Goal: Information Seeking & Learning: Learn about a topic

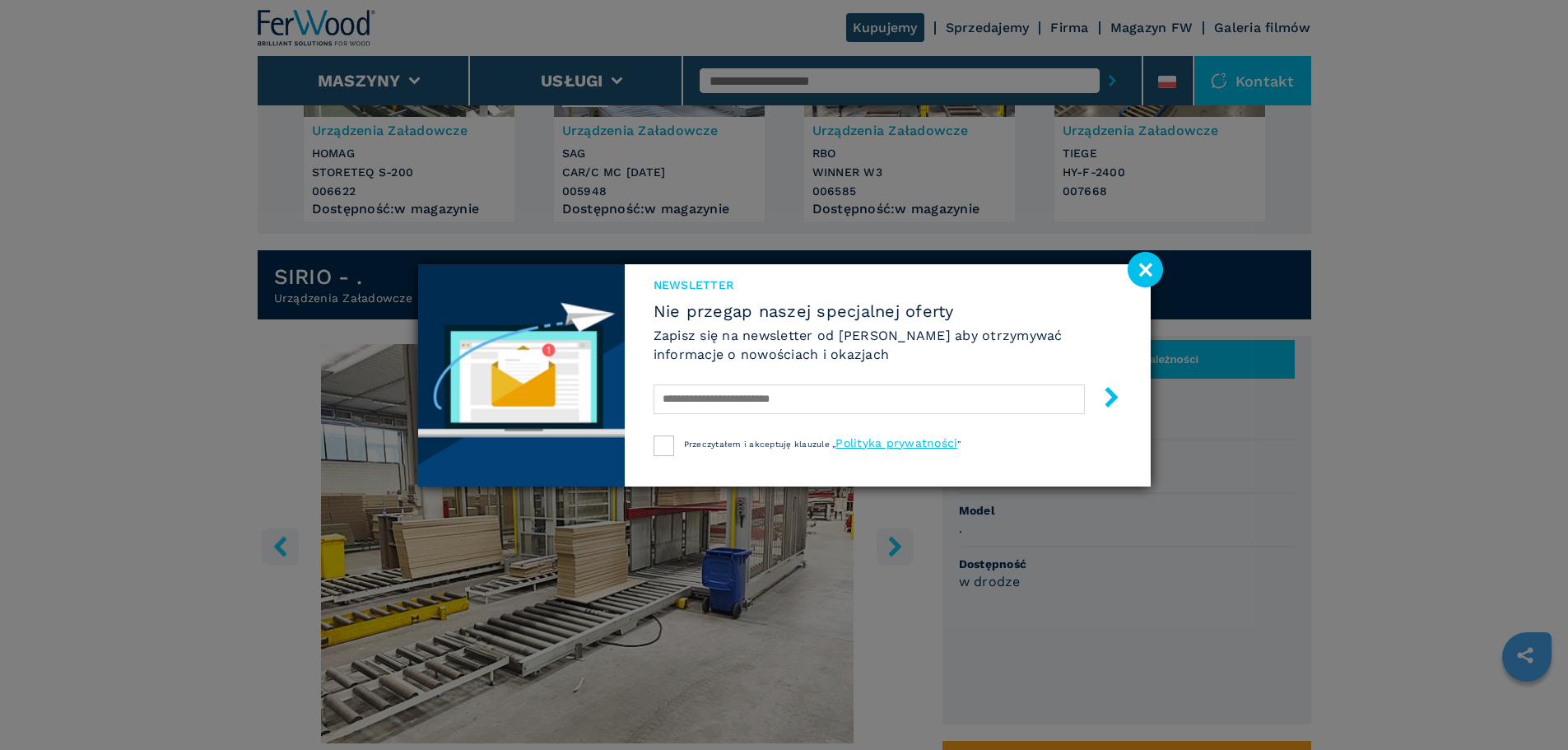
scroll to position [82, 0]
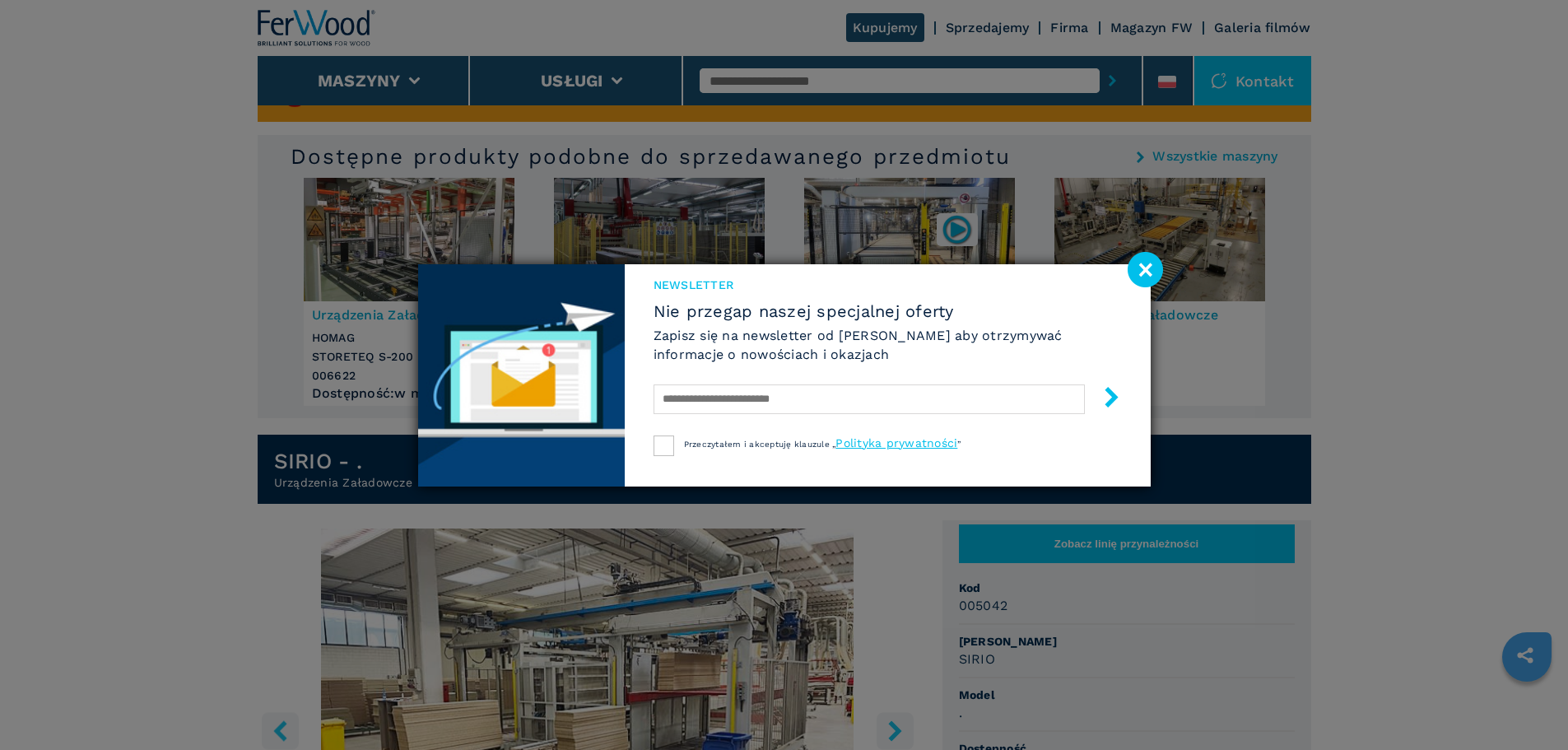
click at [1147, 262] on image at bounding box center [1145, 269] width 36 height 36
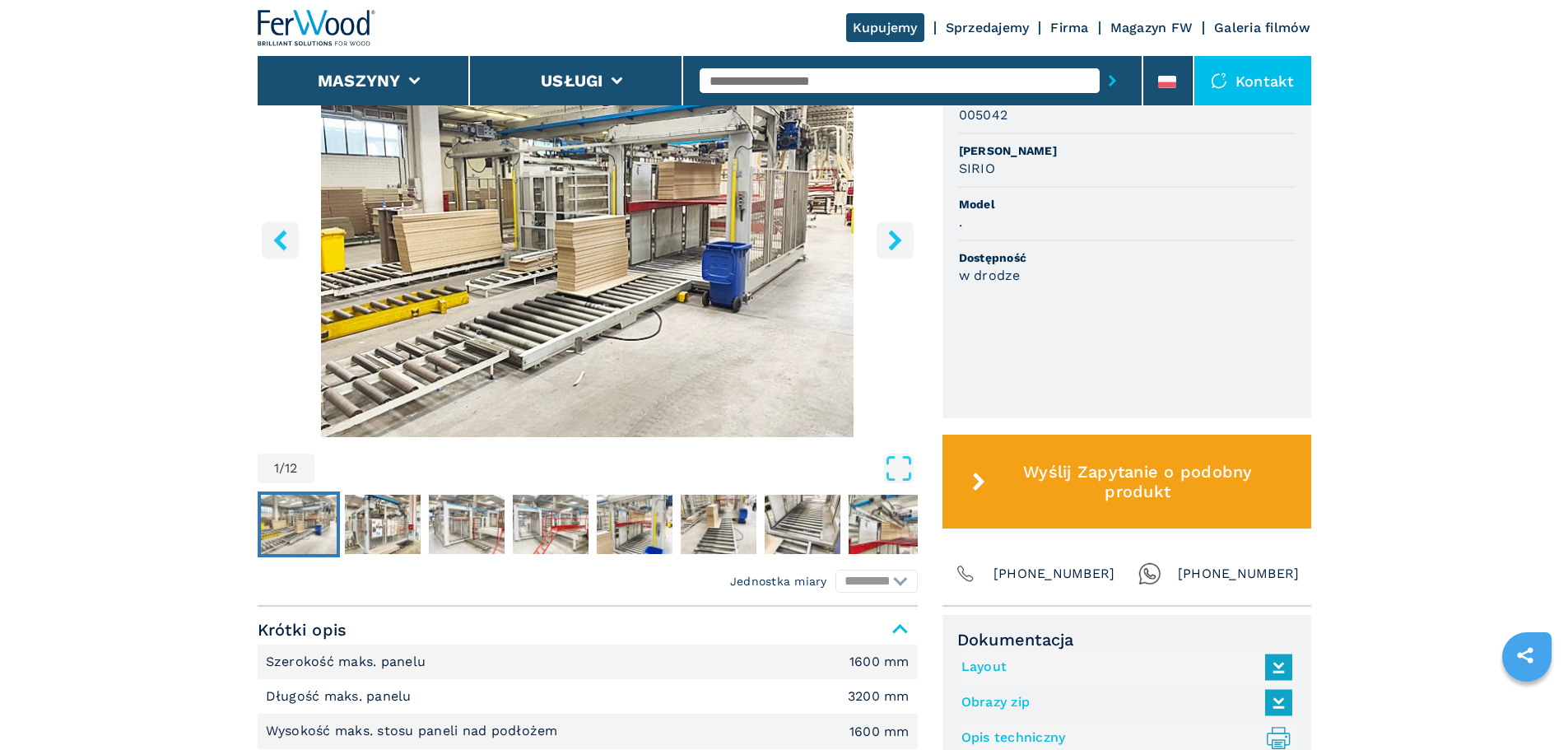
scroll to position [576, 0]
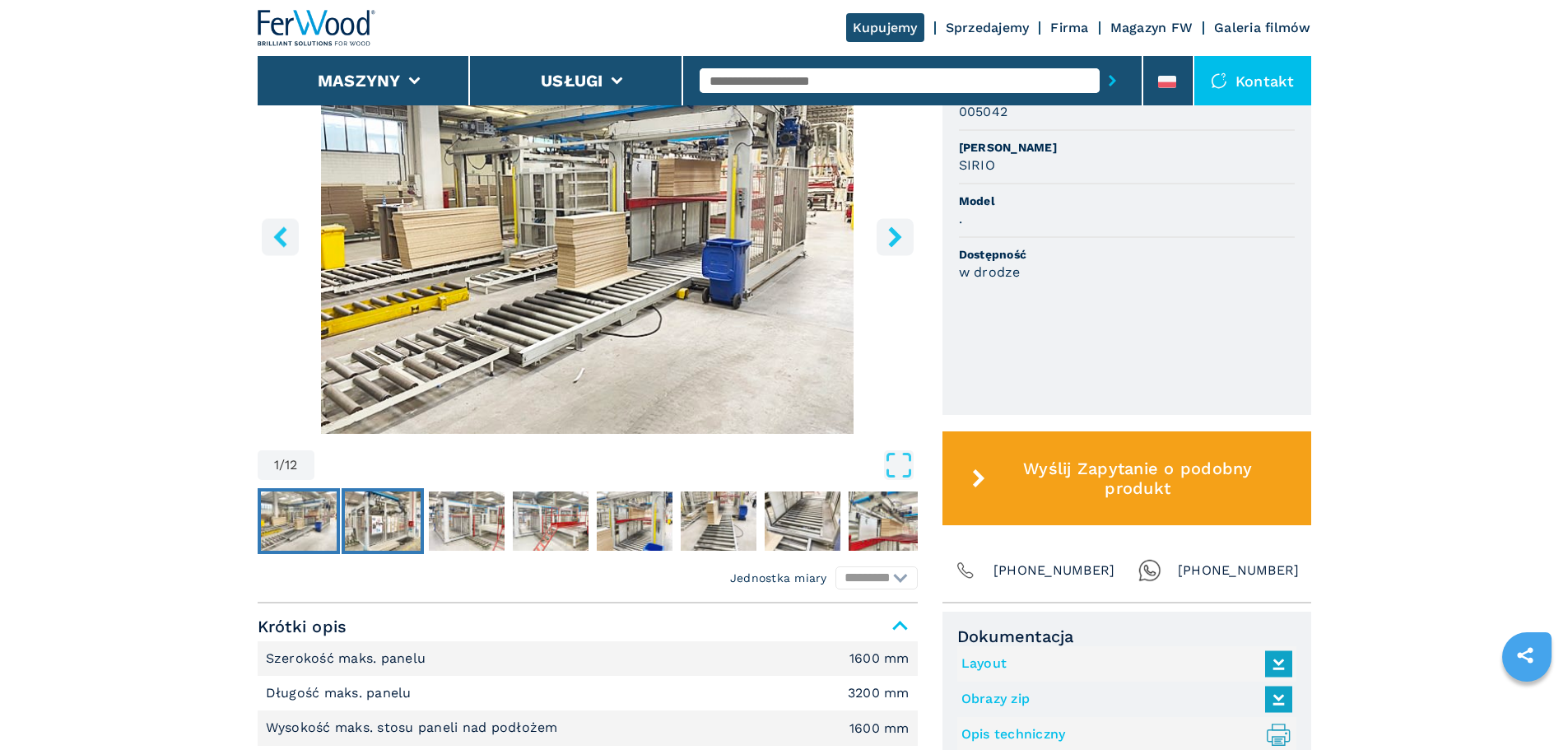
click at [388, 525] on img "Go to Slide 2" at bounding box center [383, 521] width 76 height 60
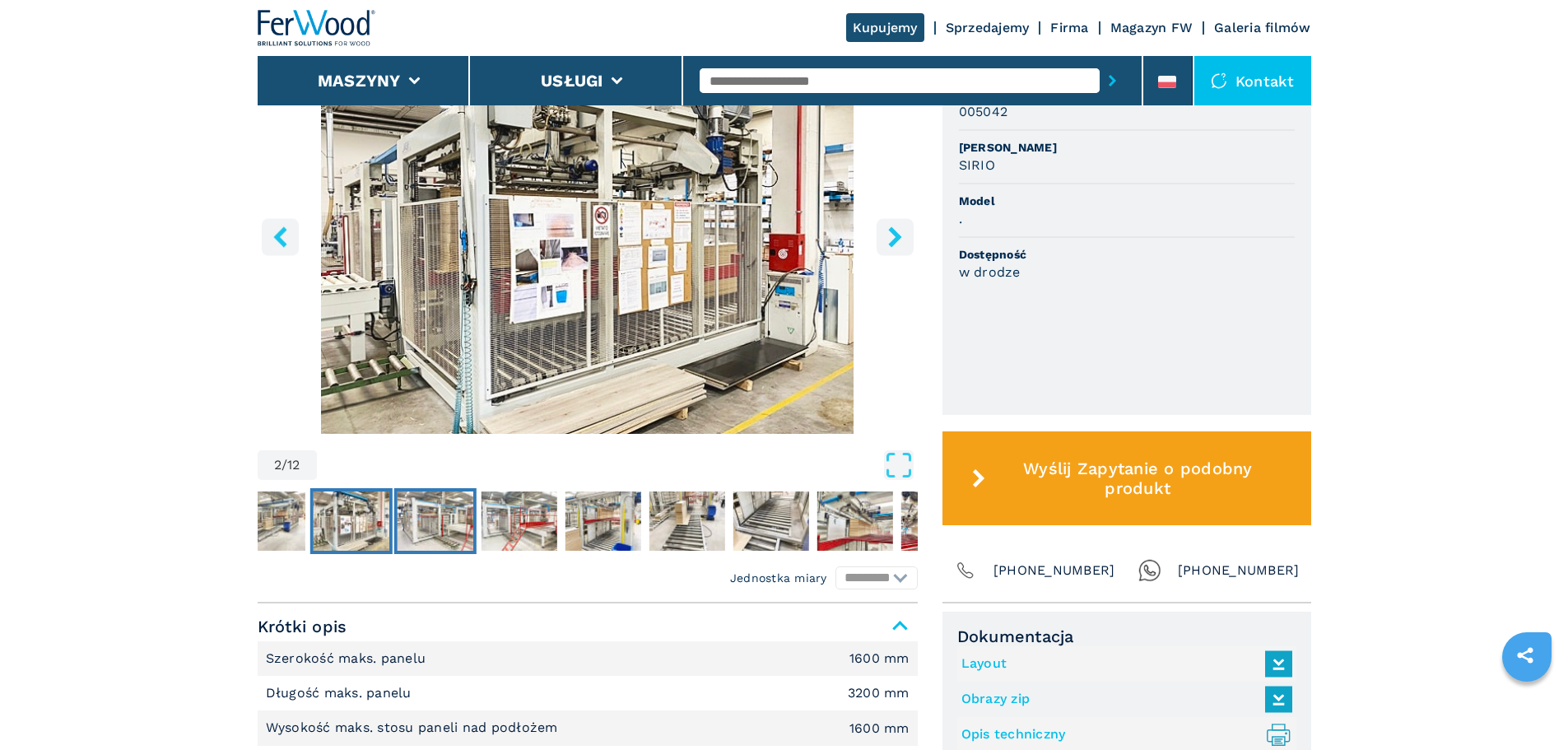
click at [460, 518] on img "Go to Slide 3" at bounding box center [434, 521] width 76 height 60
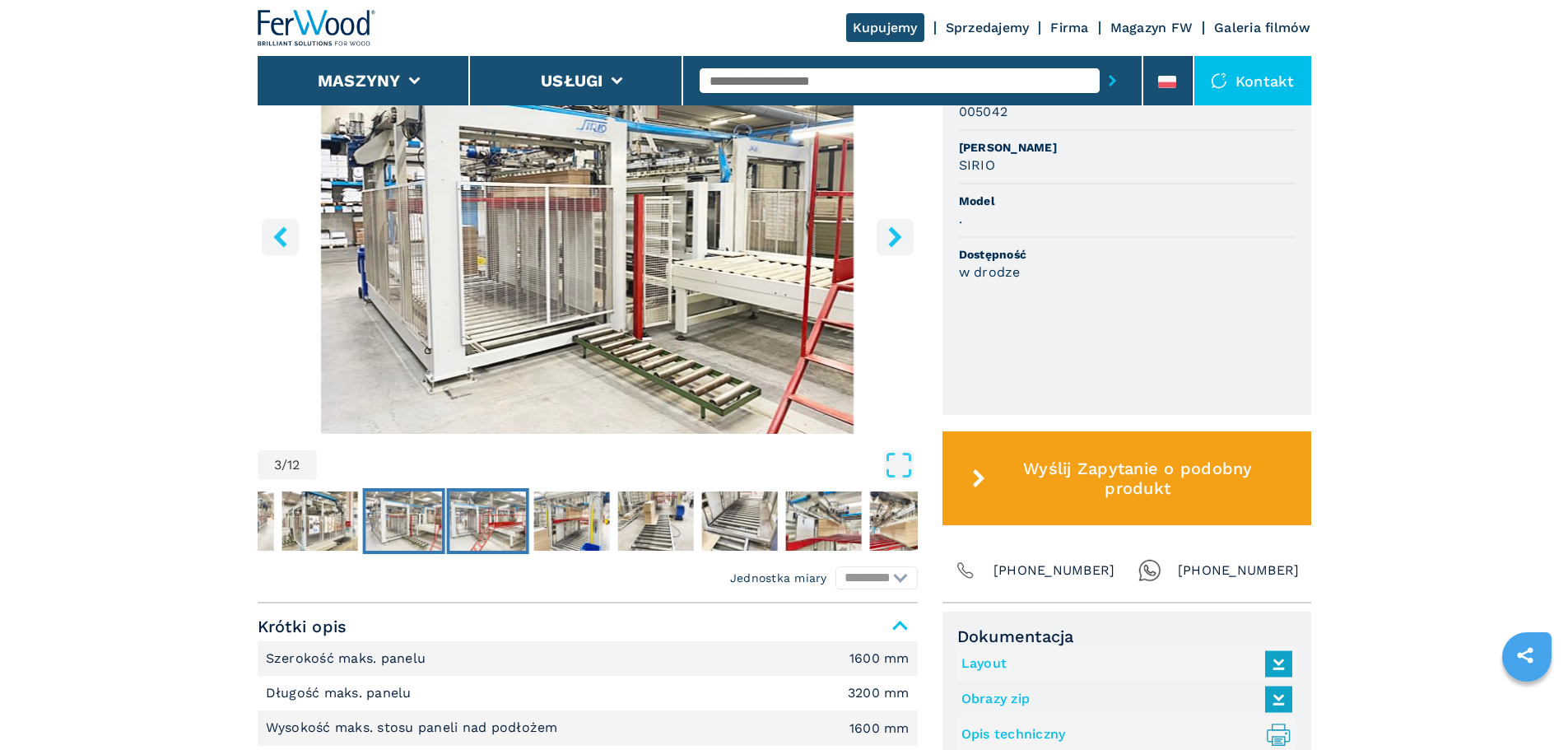
click at [493, 526] on img "Go to Slide 4" at bounding box center [487, 521] width 76 height 60
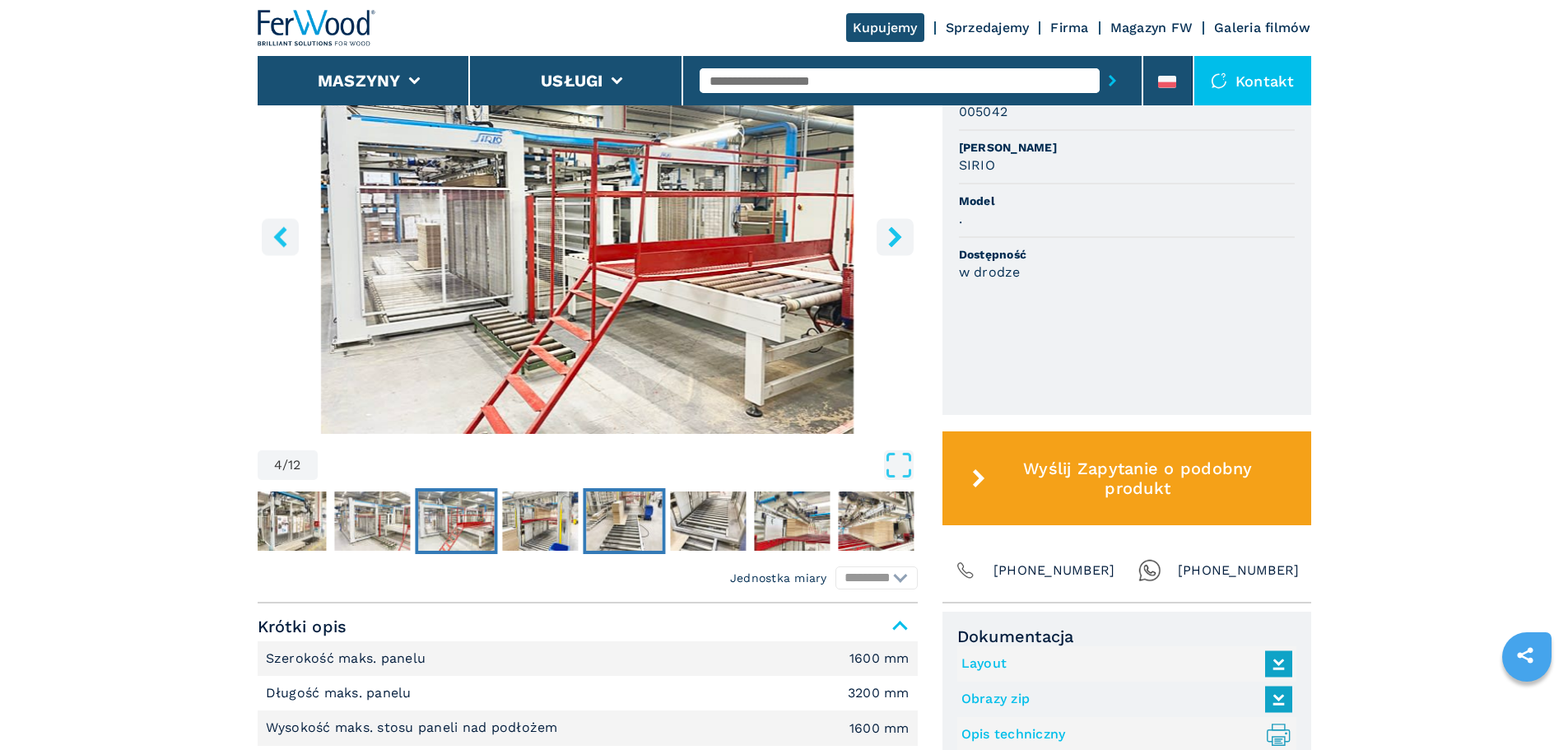
click at [624, 527] on img "Go to Slide 6" at bounding box center [623, 521] width 76 height 60
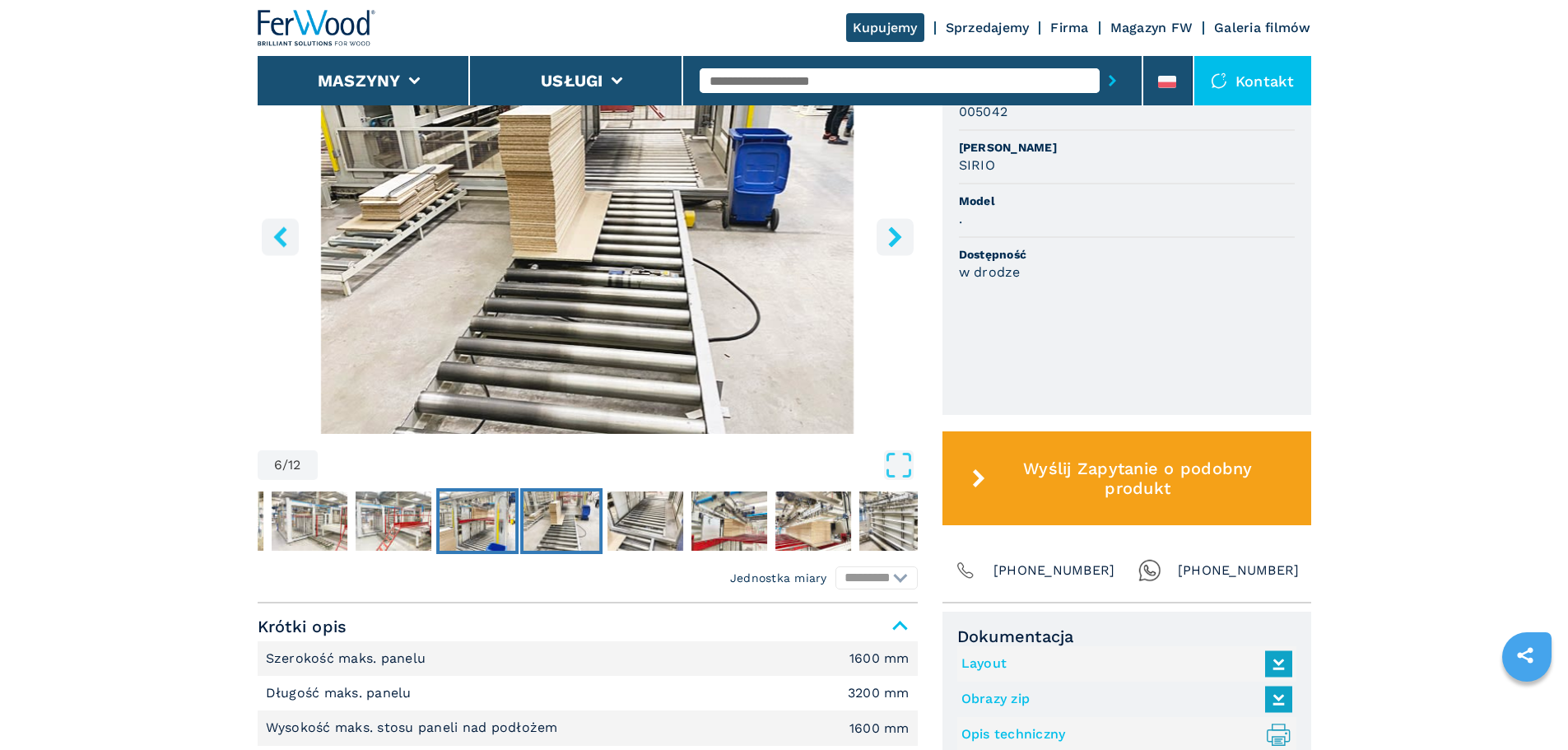
click at [511, 525] on img "Go to Slide 5" at bounding box center [477, 521] width 76 height 60
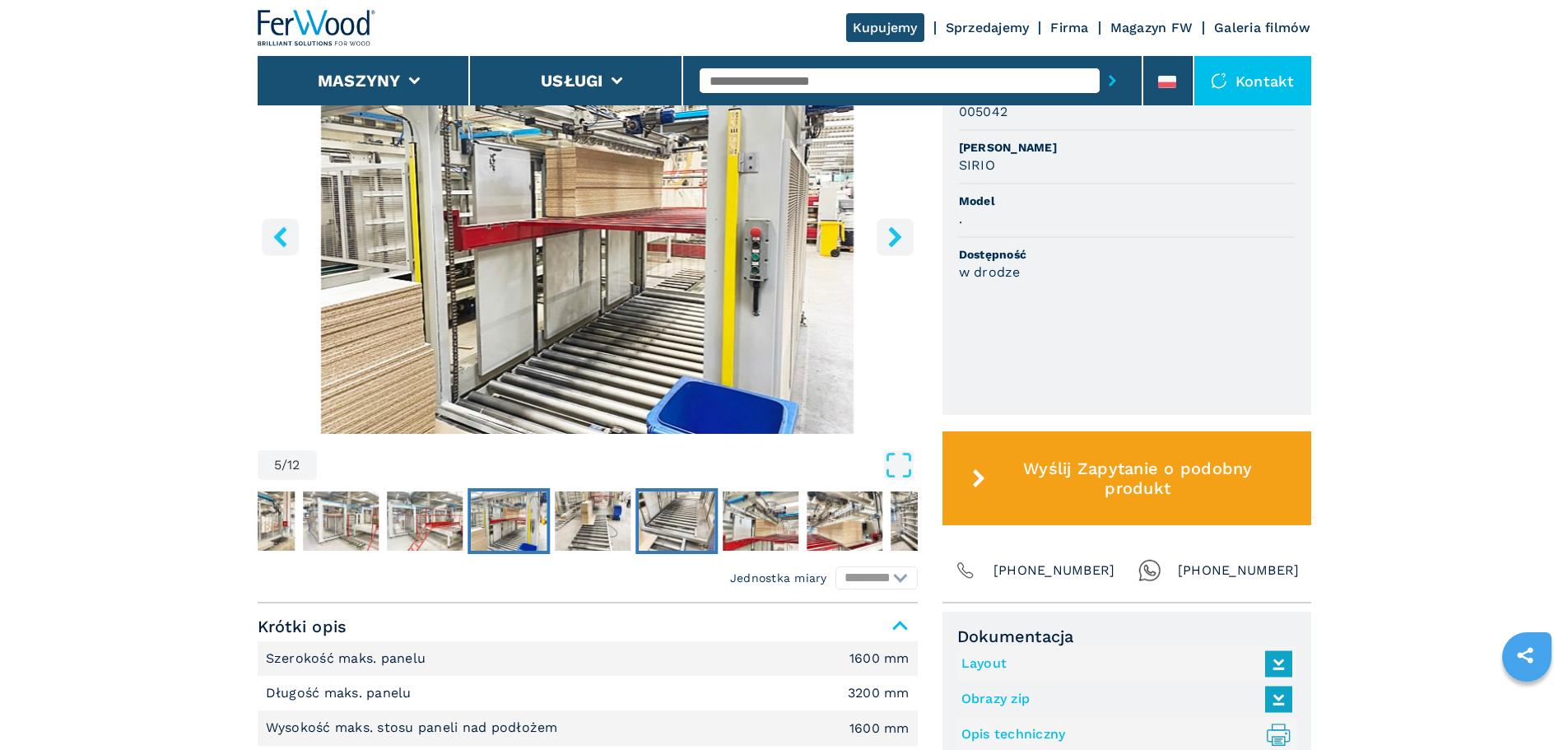
click at [640, 529] on img "Go to Slide 7" at bounding box center [676, 521] width 76 height 60
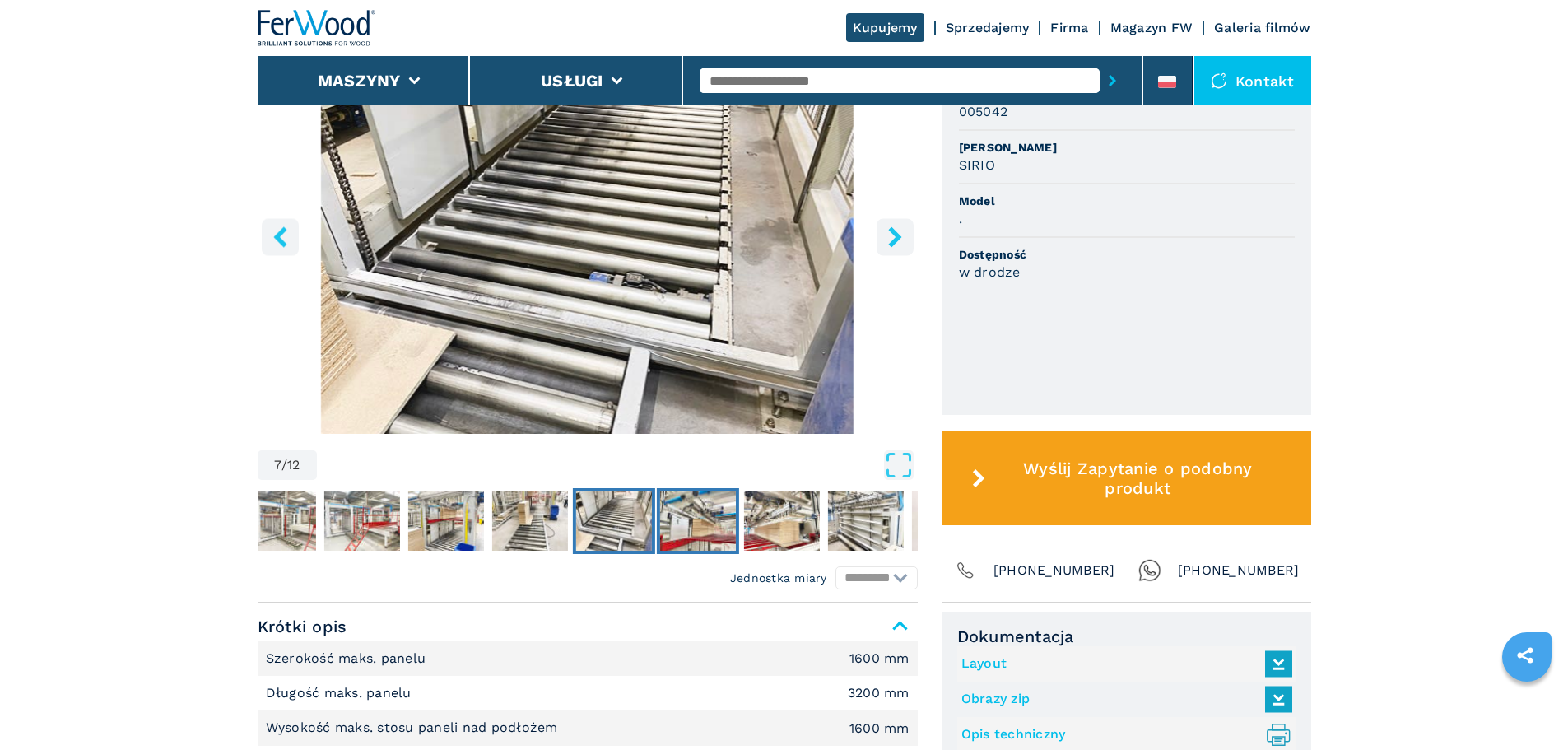
click at [731, 519] on img "Go to Slide 8" at bounding box center [697, 521] width 76 height 60
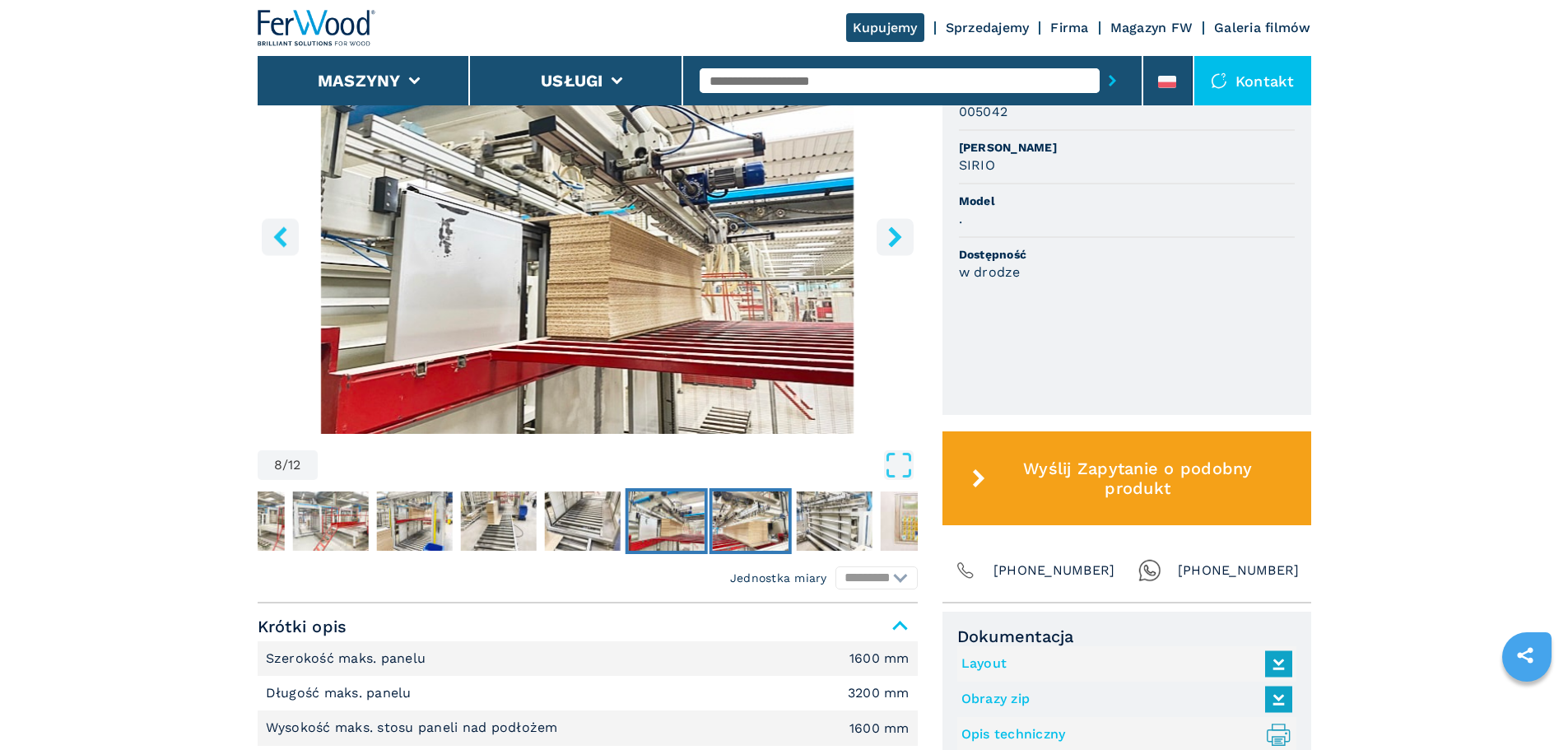
click at [763, 529] on img "Go to Slide 9" at bounding box center [750, 521] width 76 height 60
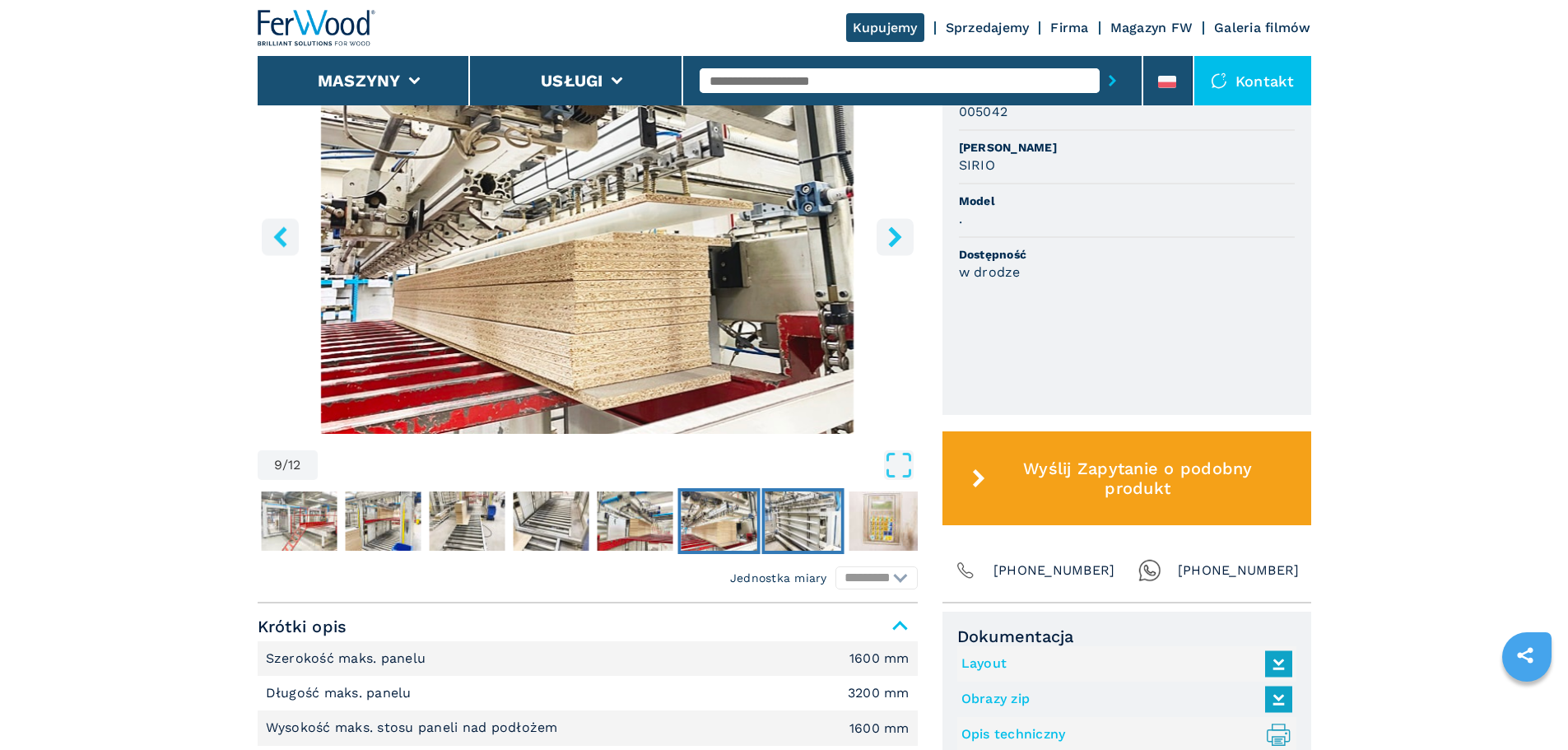
click at [801, 524] on img "Go to Slide 10" at bounding box center [802, 521] width 76 height 60
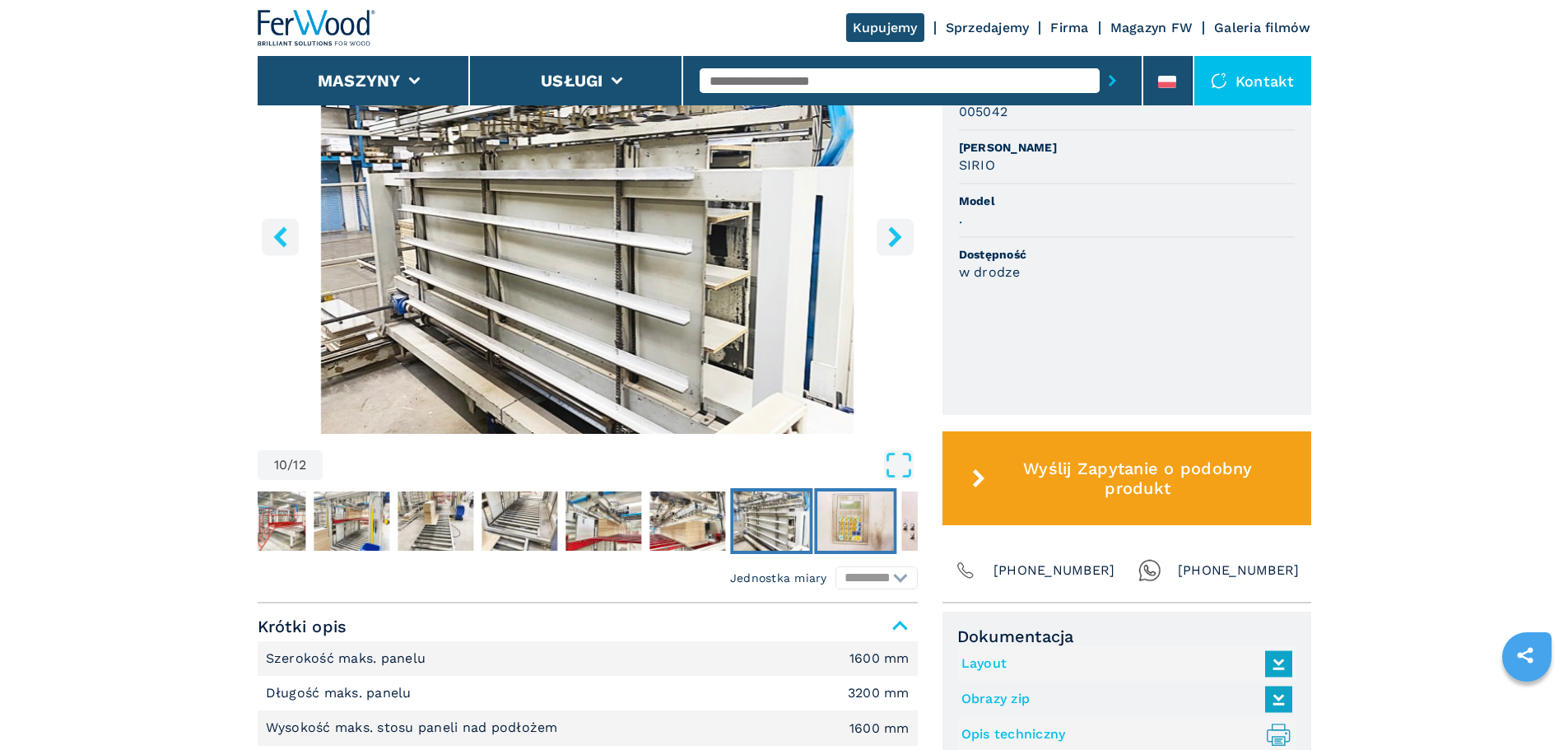
click at [854, 536] on img "Go to Slide 11" at bounding box center [855, 521] width 76 height 60
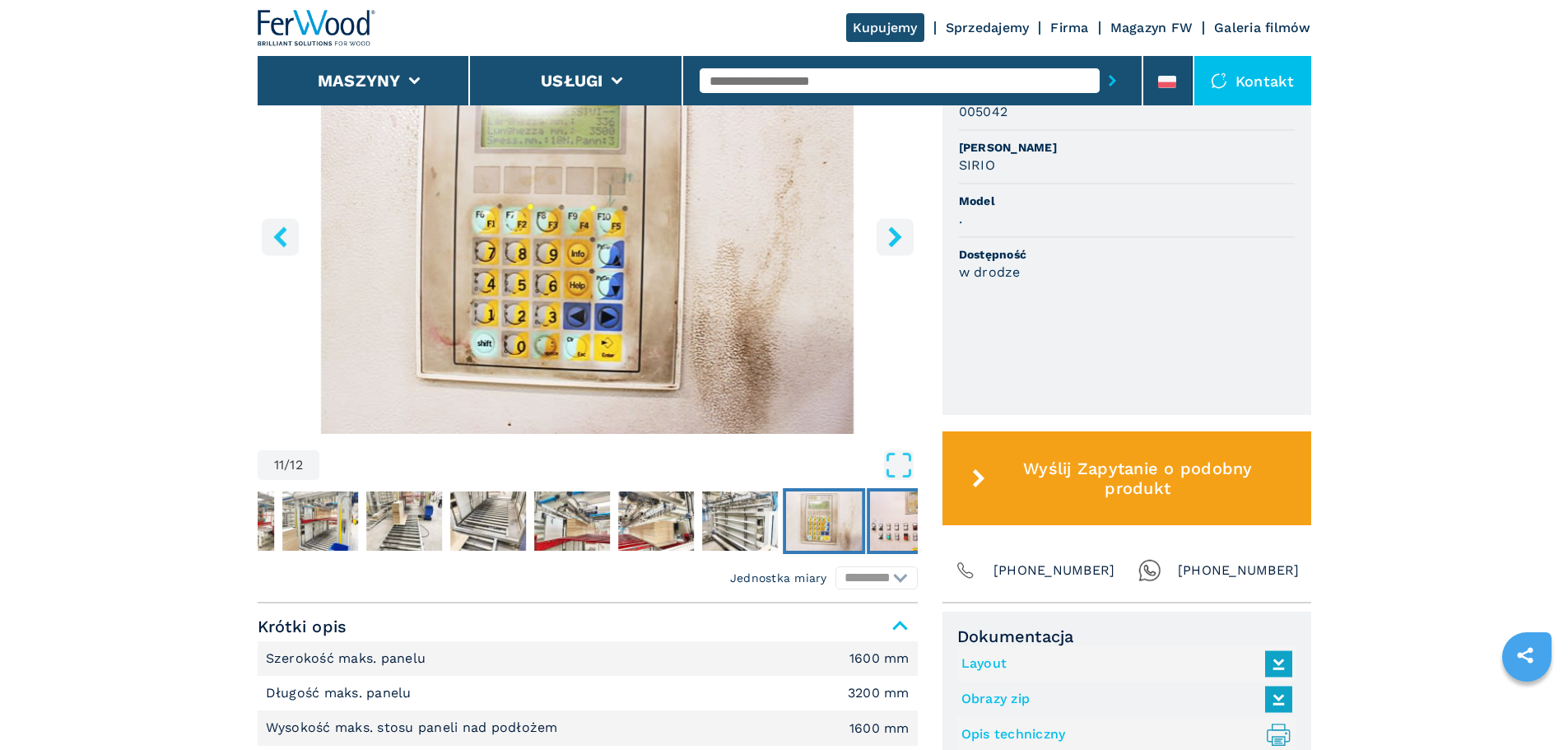
click at [903, 527] on img "Go to Slide 12" at bounding box center [907, 521] width 76 height 60
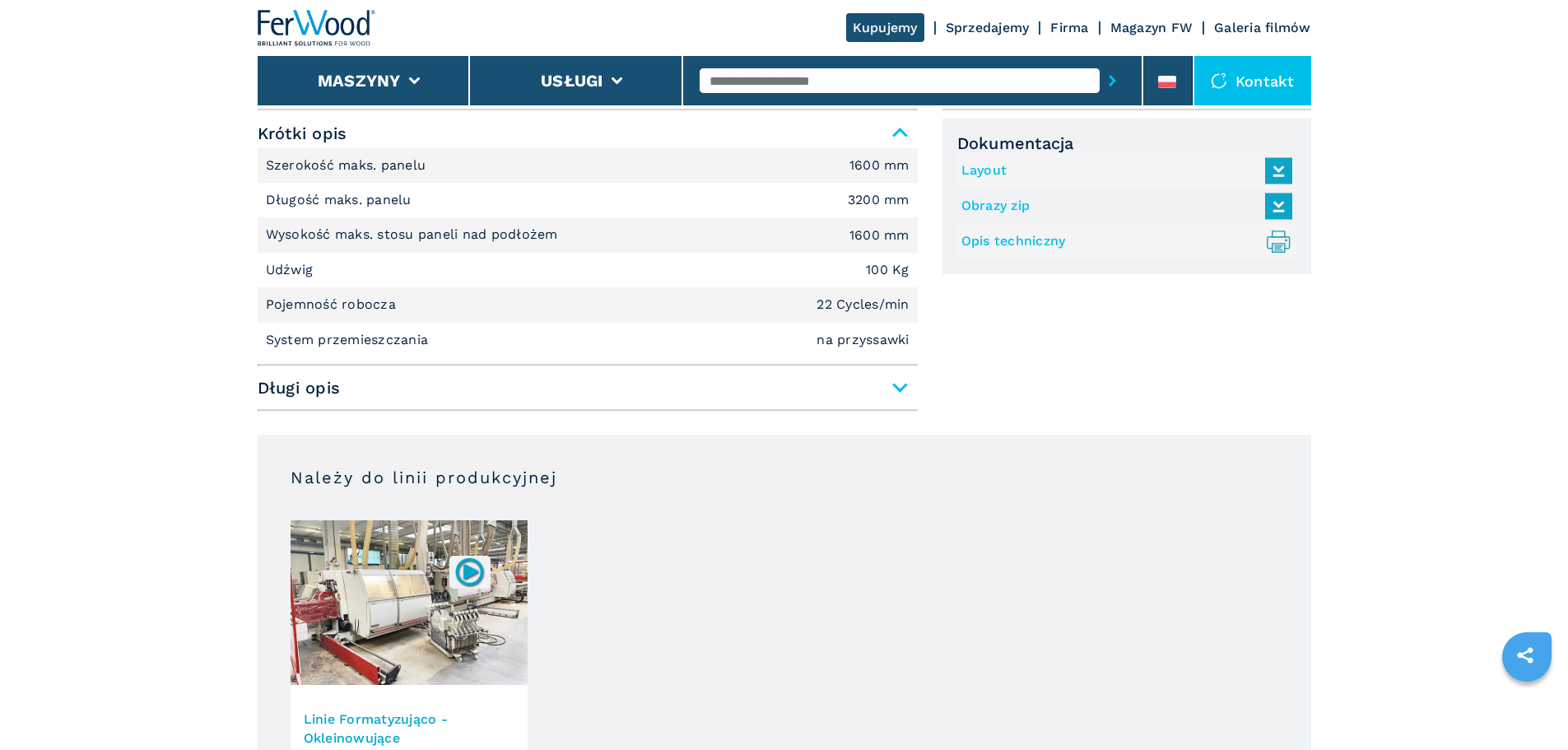
scroll to position [1071, 0]
click at [1282, 201] on icon at bounding box center [1278, 203] width 19 height 15
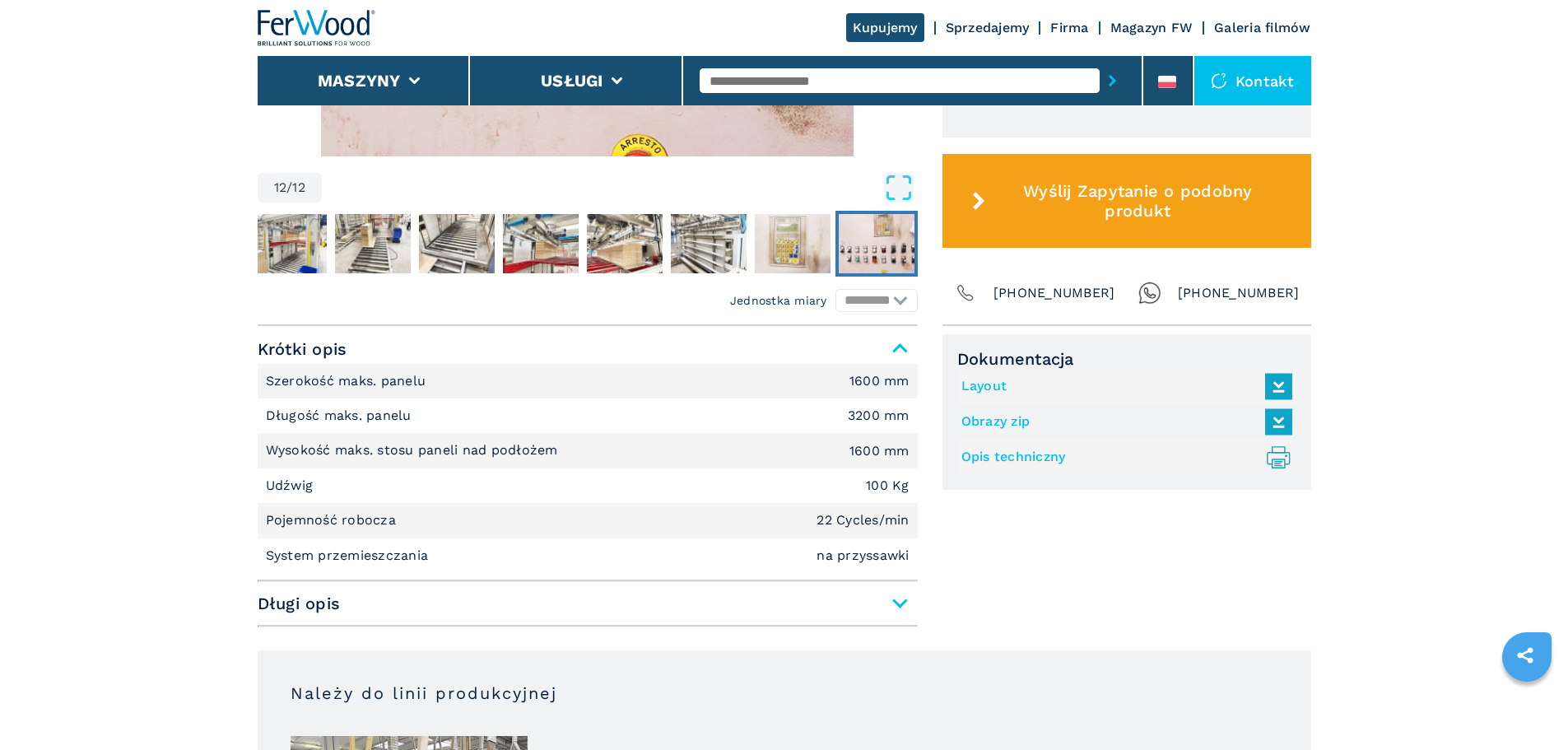
scroll to position [906, 0]
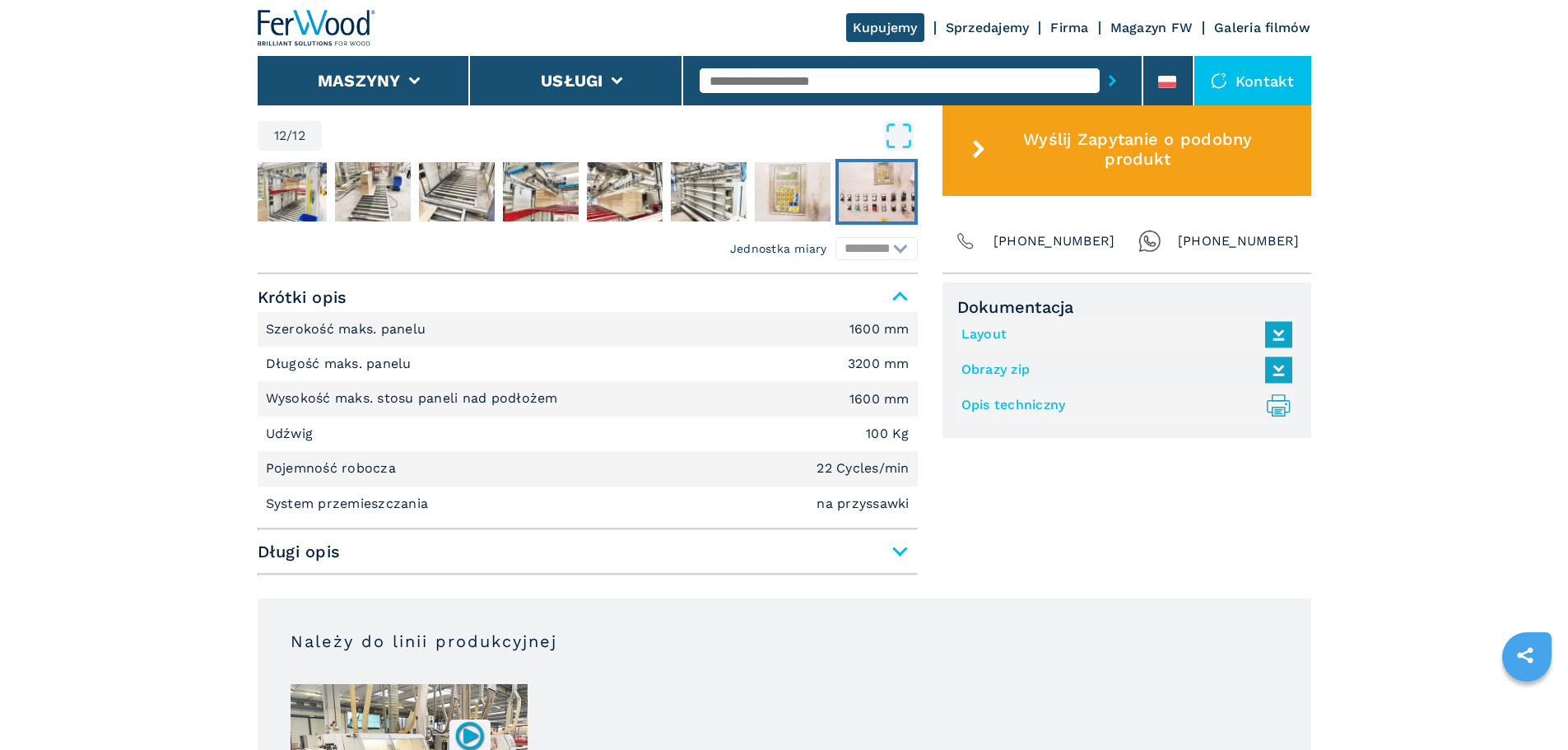
click at [1281, 402] on icon ".prefix__st0{stroke-linecap:round;stroke-linejoin:round}.prefix__st0,.prefix__s…" at bounding box center [1279, 406] width 27 height 27
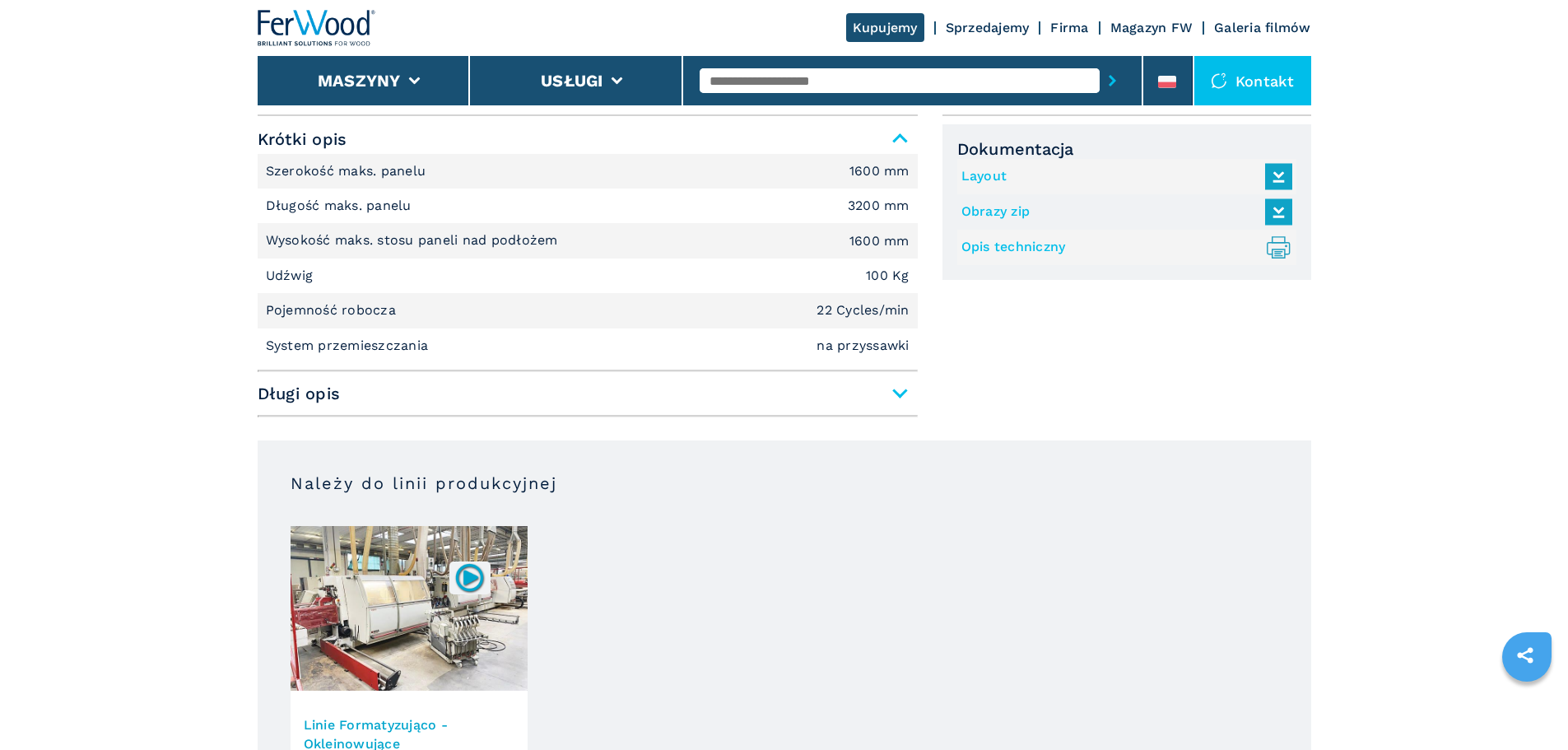
scroll to position [1071, 0]
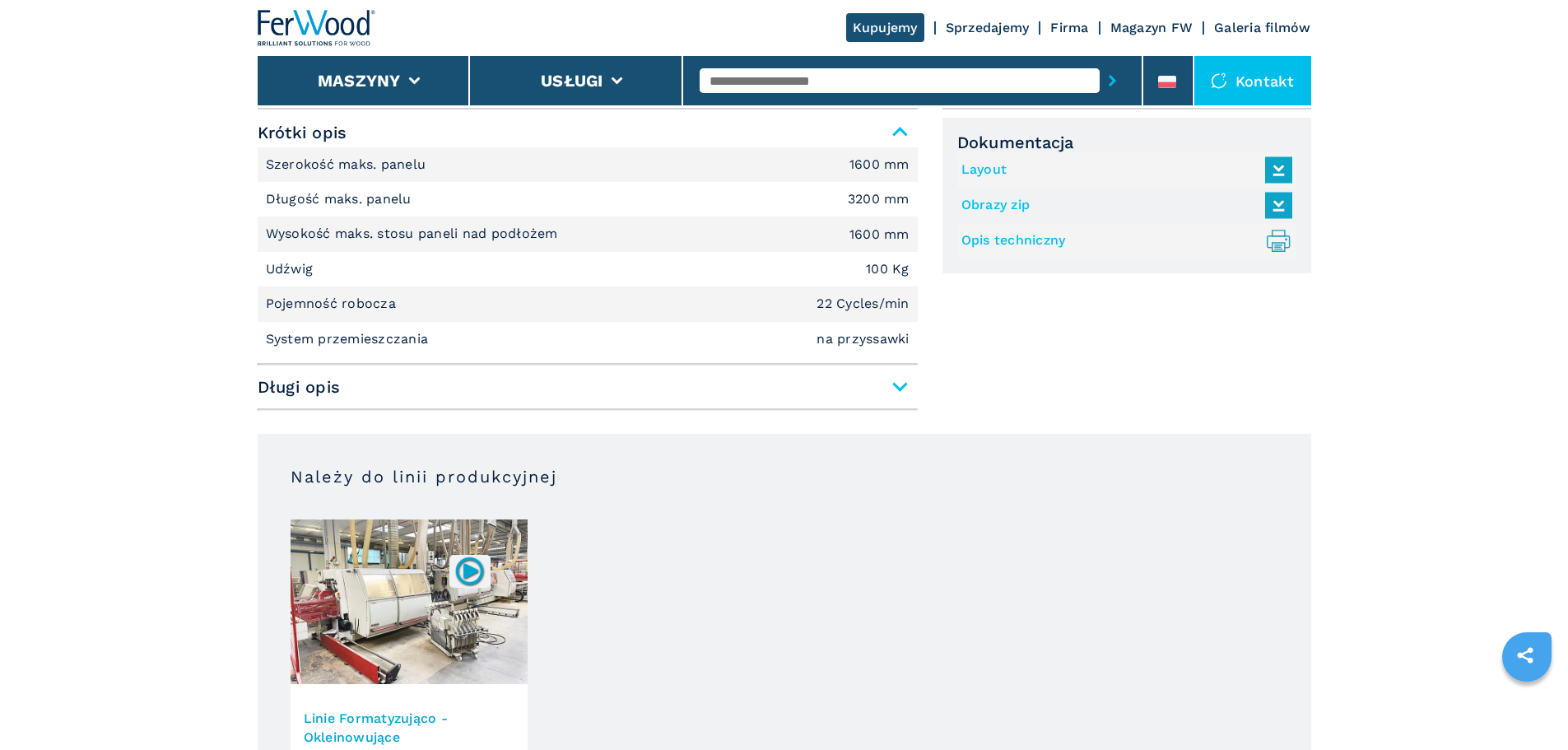
click at [902, 379] on span "Długi opis" at bounding box center [587, 386] width 660 height 29
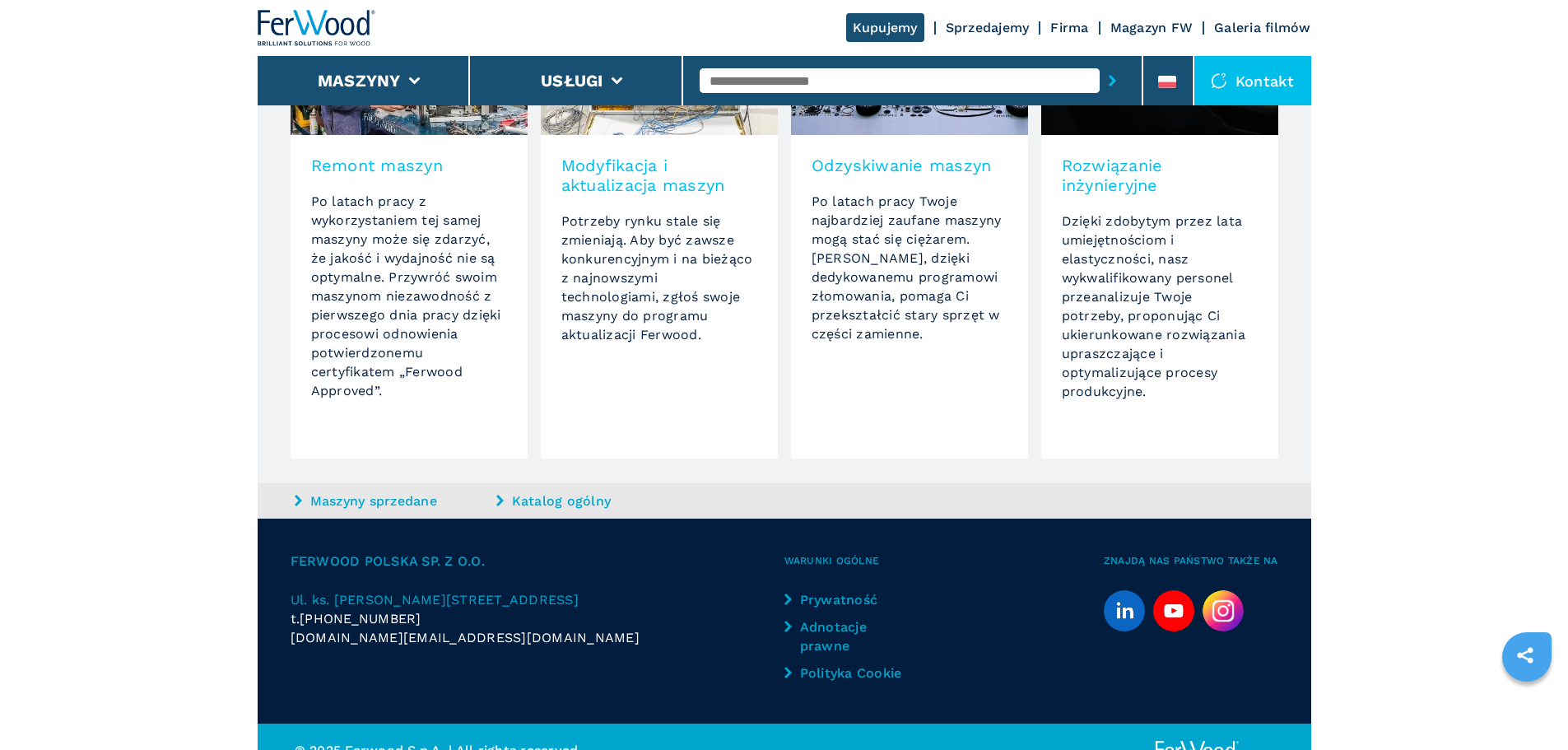
scroll to position [2859, 0]
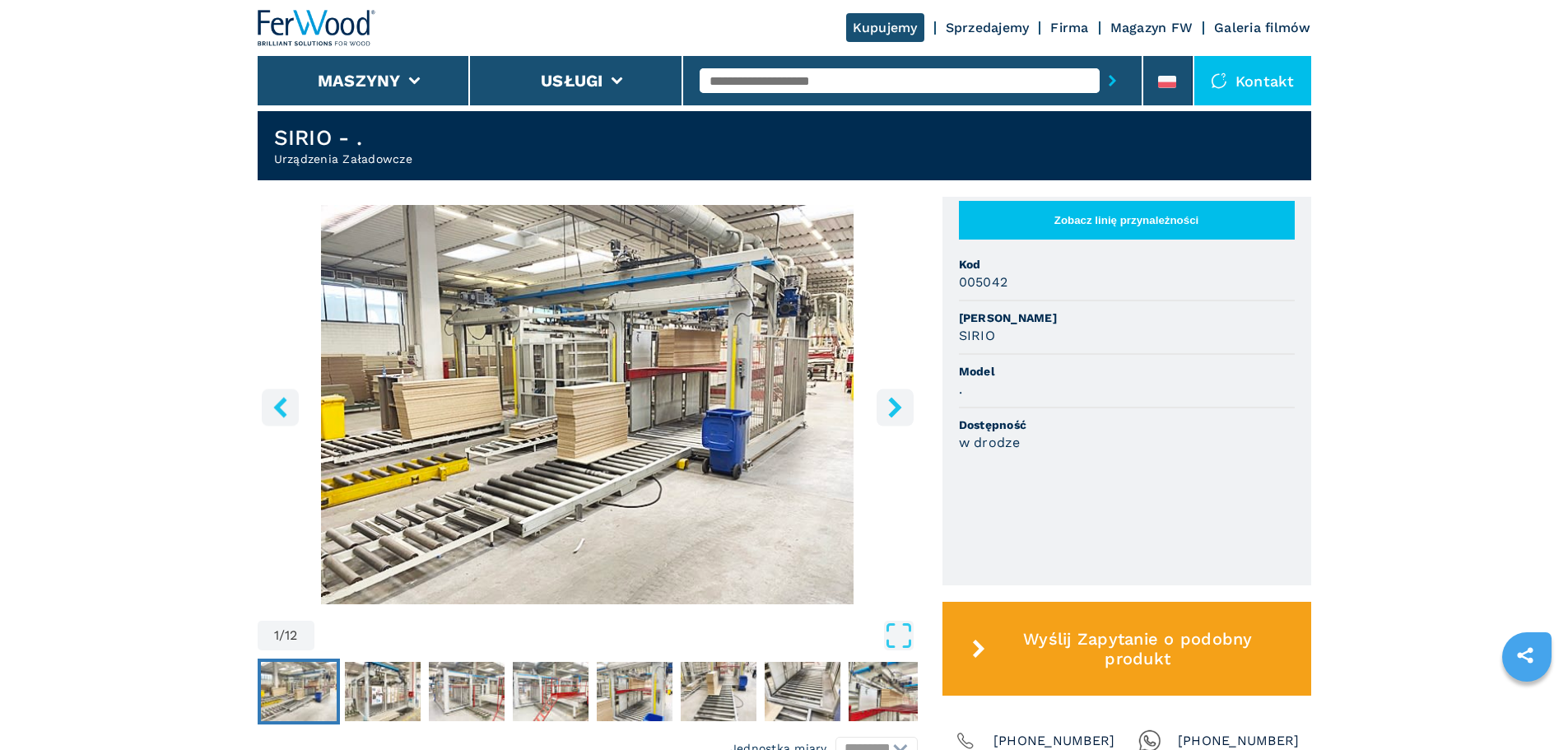
scroll to position [412, 0]
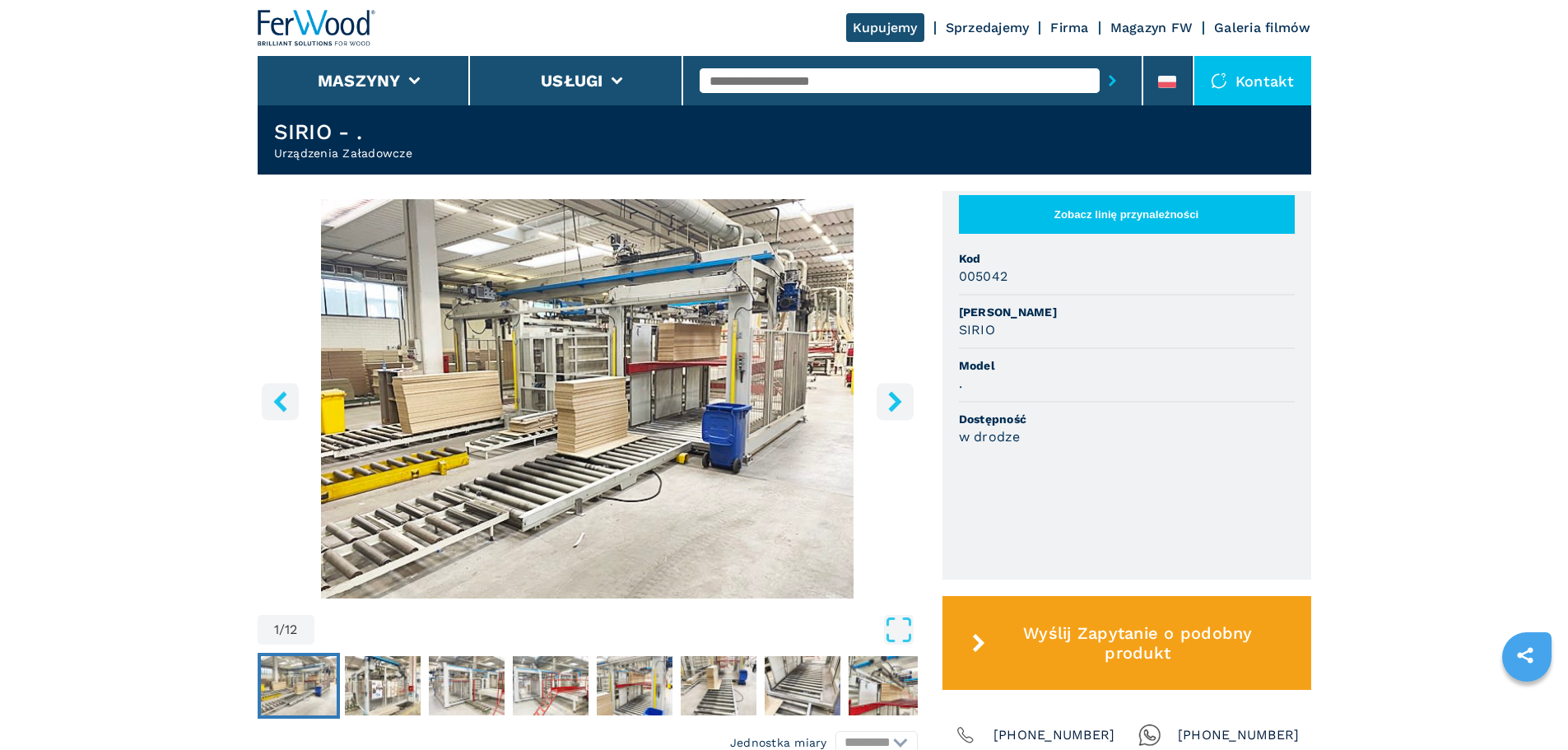
click at [896, 399] on icon "right-button" at bounding box center [894, 401] width 13 height 20
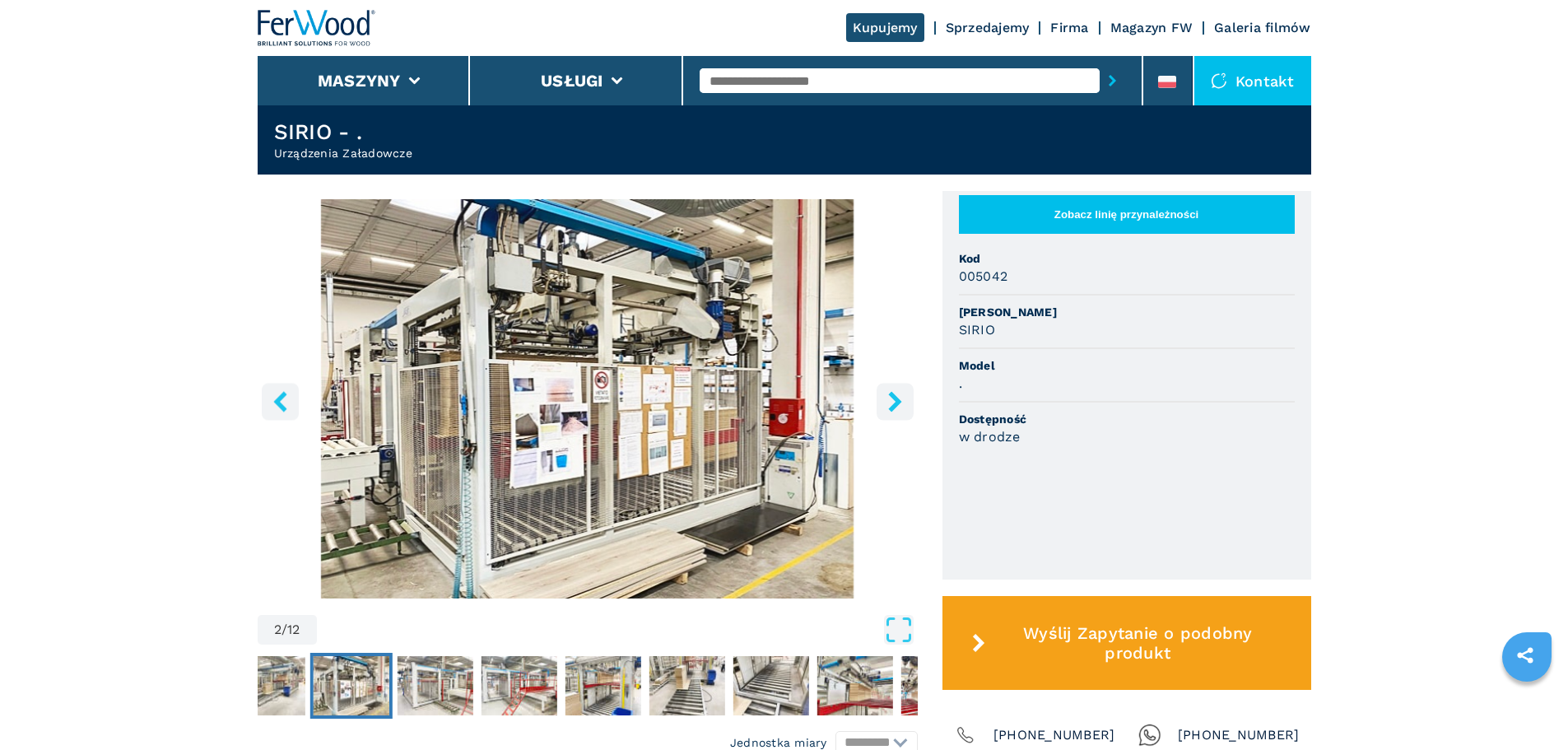
click at [896, 399] on icon "right-button" at bounding box center [894, 401] width 13 height 20
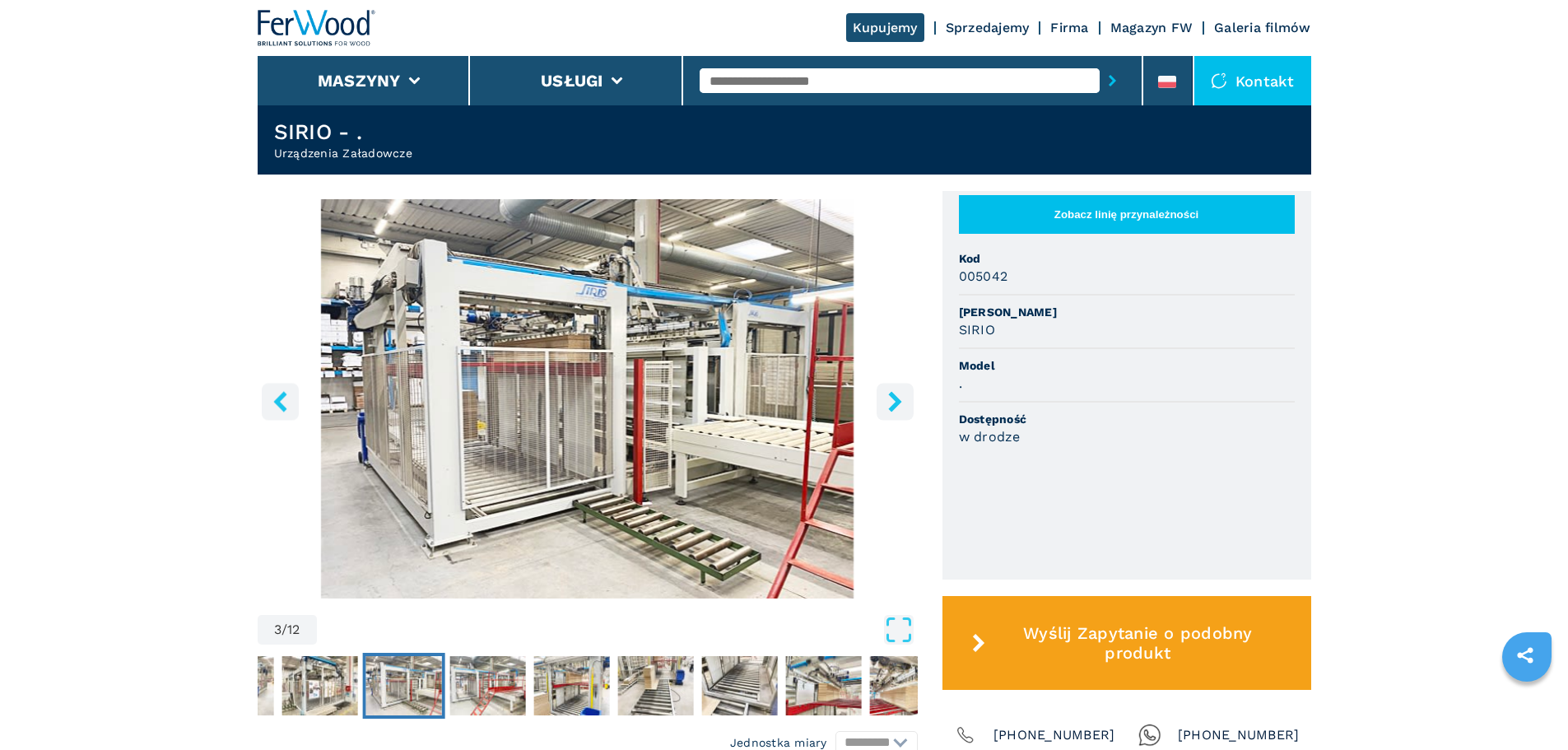
click at [896, 399] on icon "right-button" at bounding box center [894, 401] width 13 height 20
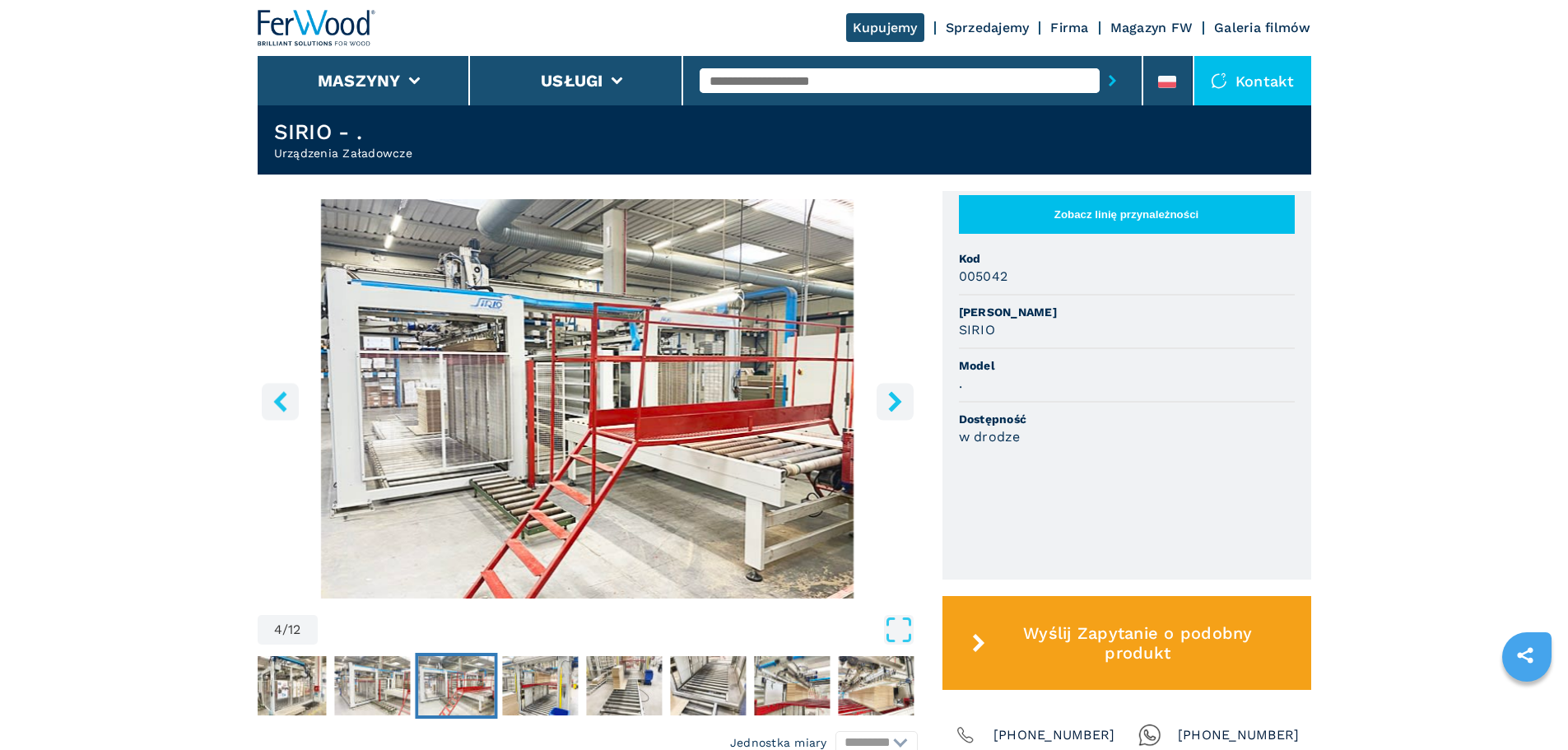
click at [896, 399] on icon "right-button" at bounding box center [894, 401] width 13 height 20
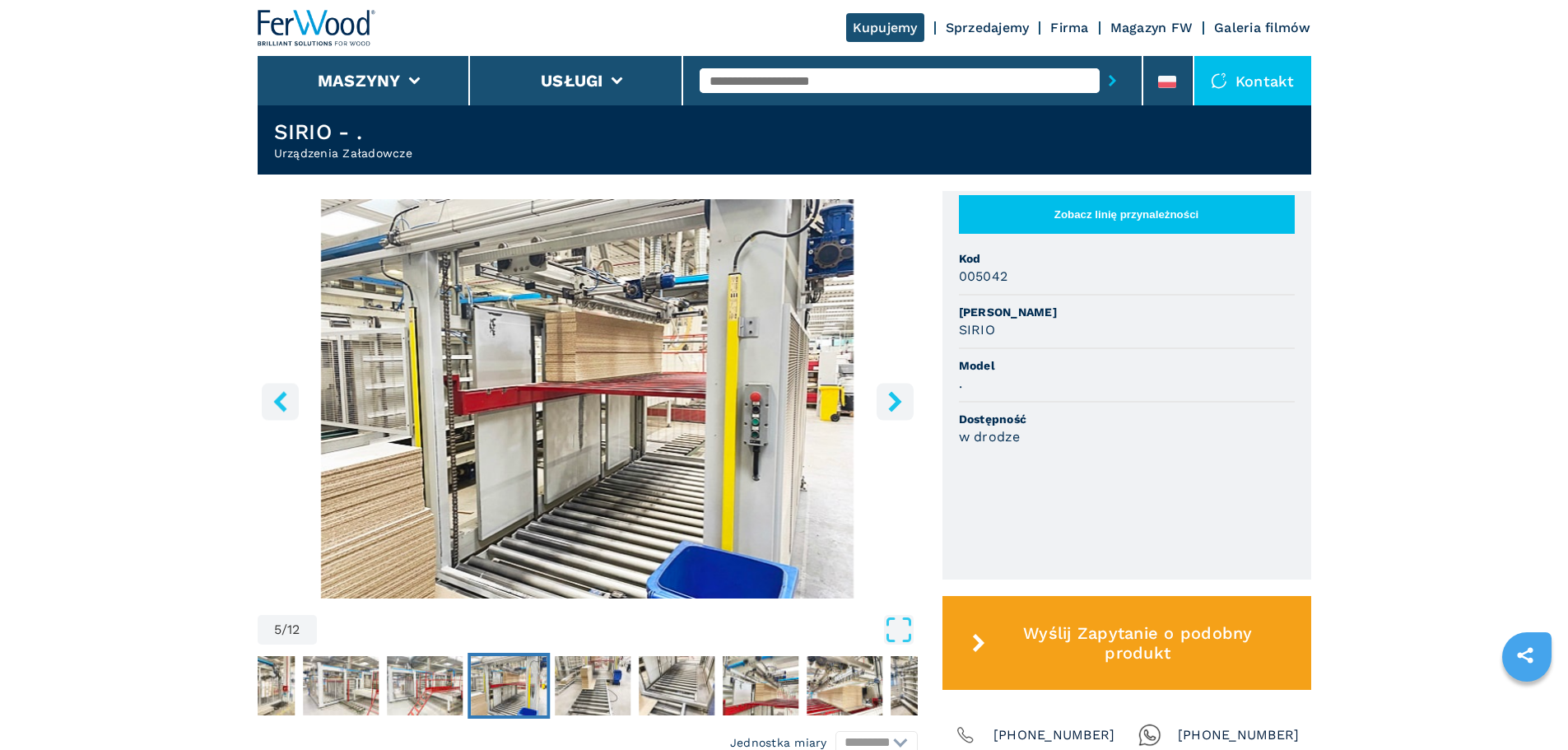
click at [896, 399] on icon "right-button" at bounding box center [894, 401] width 13 height 20
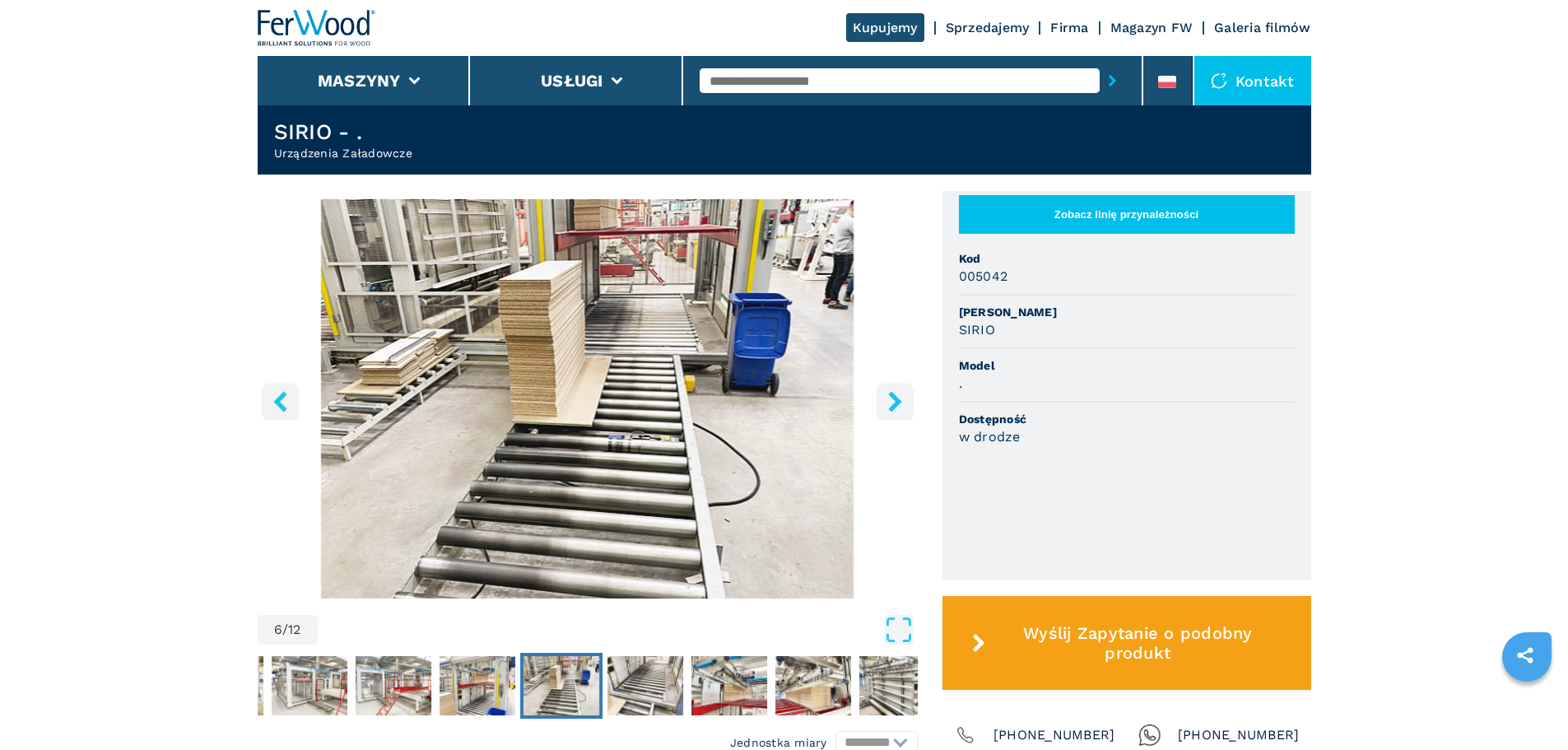
click at [896, 399] on icon "right-button" at bounding box center [894, 401] width 13 height 20
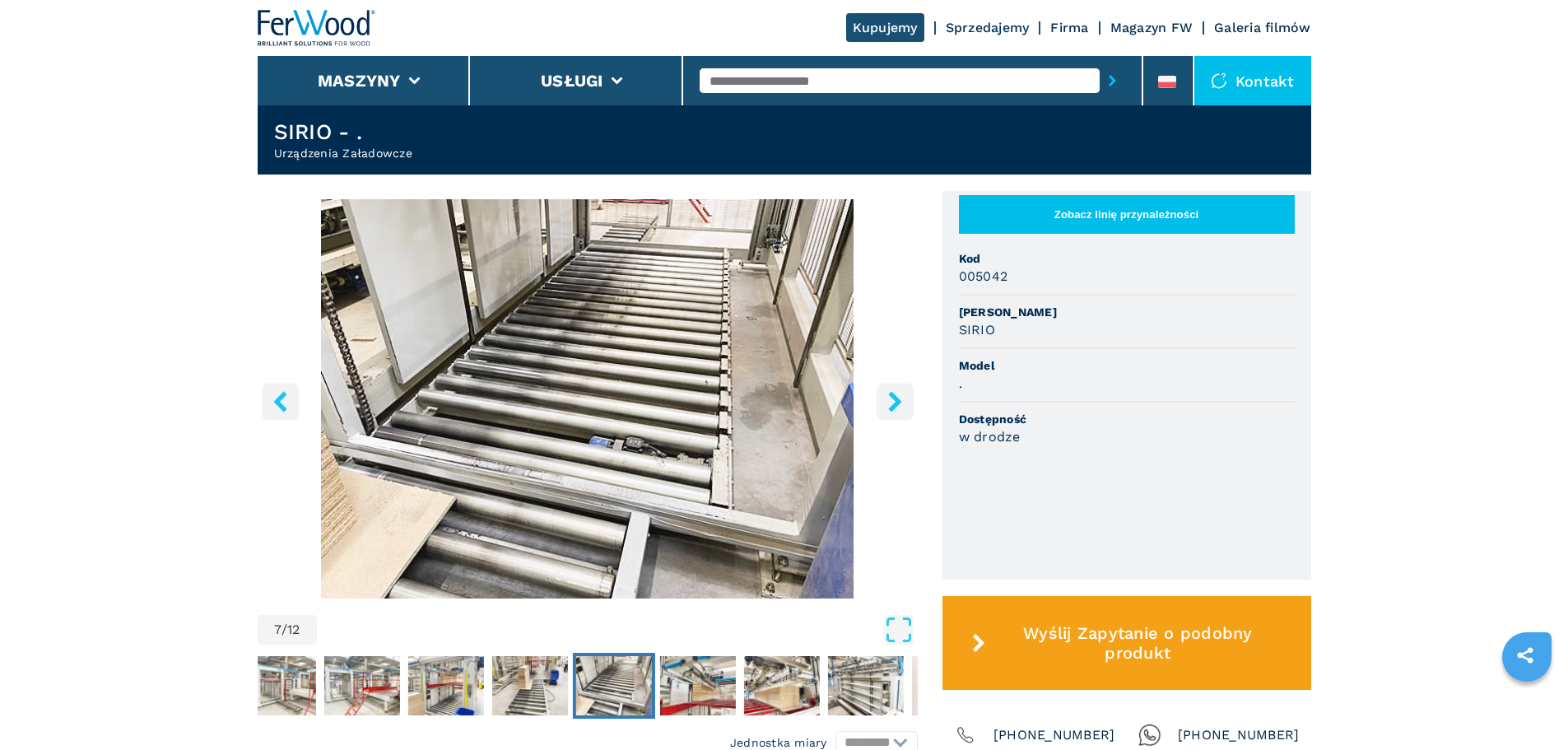
click at [896, 399] on icon "right-button" at bounding box center [894, 401] width 13 height 20
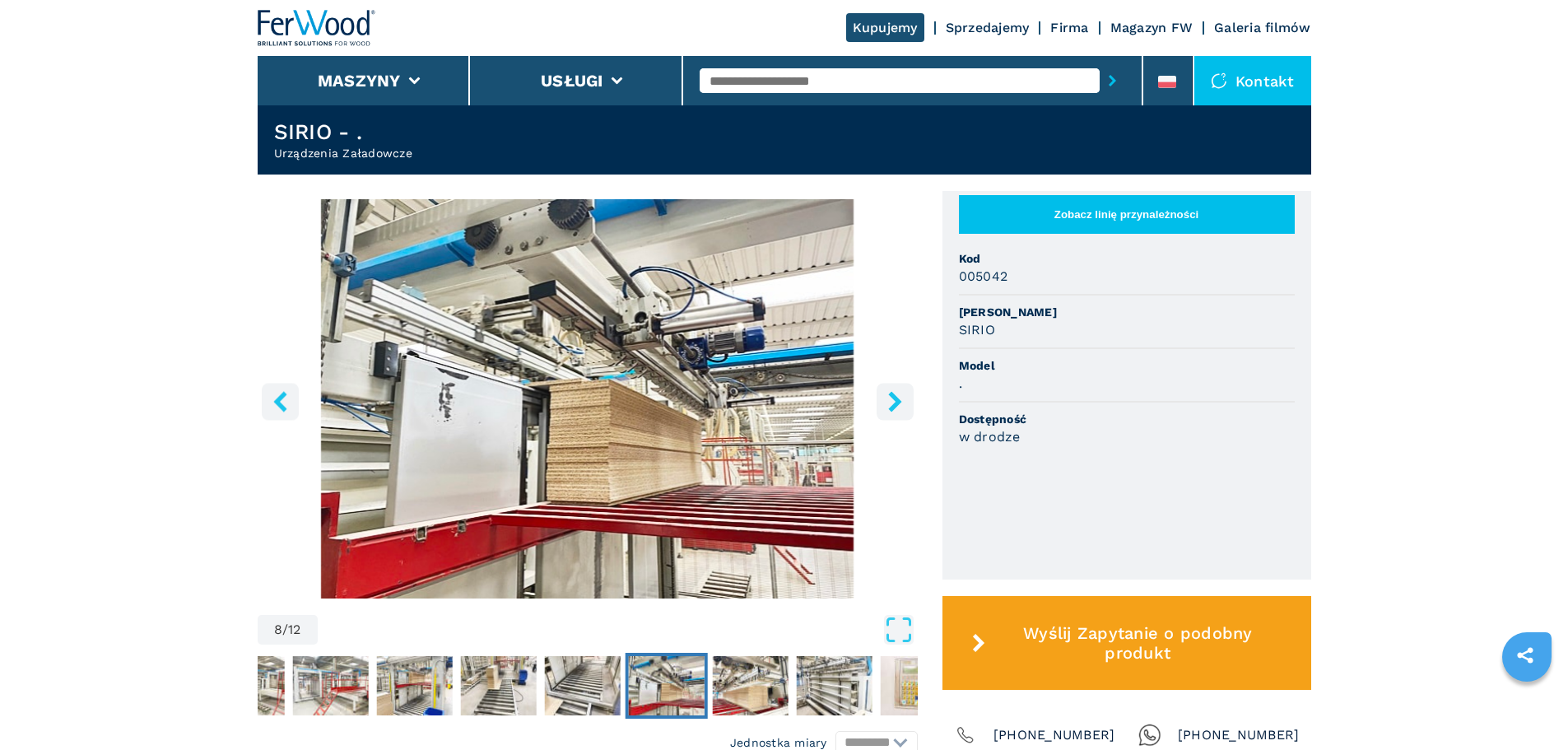
click at [896, 399] on icon "right-button" at bounding box center [894, 401] width 13 height 20
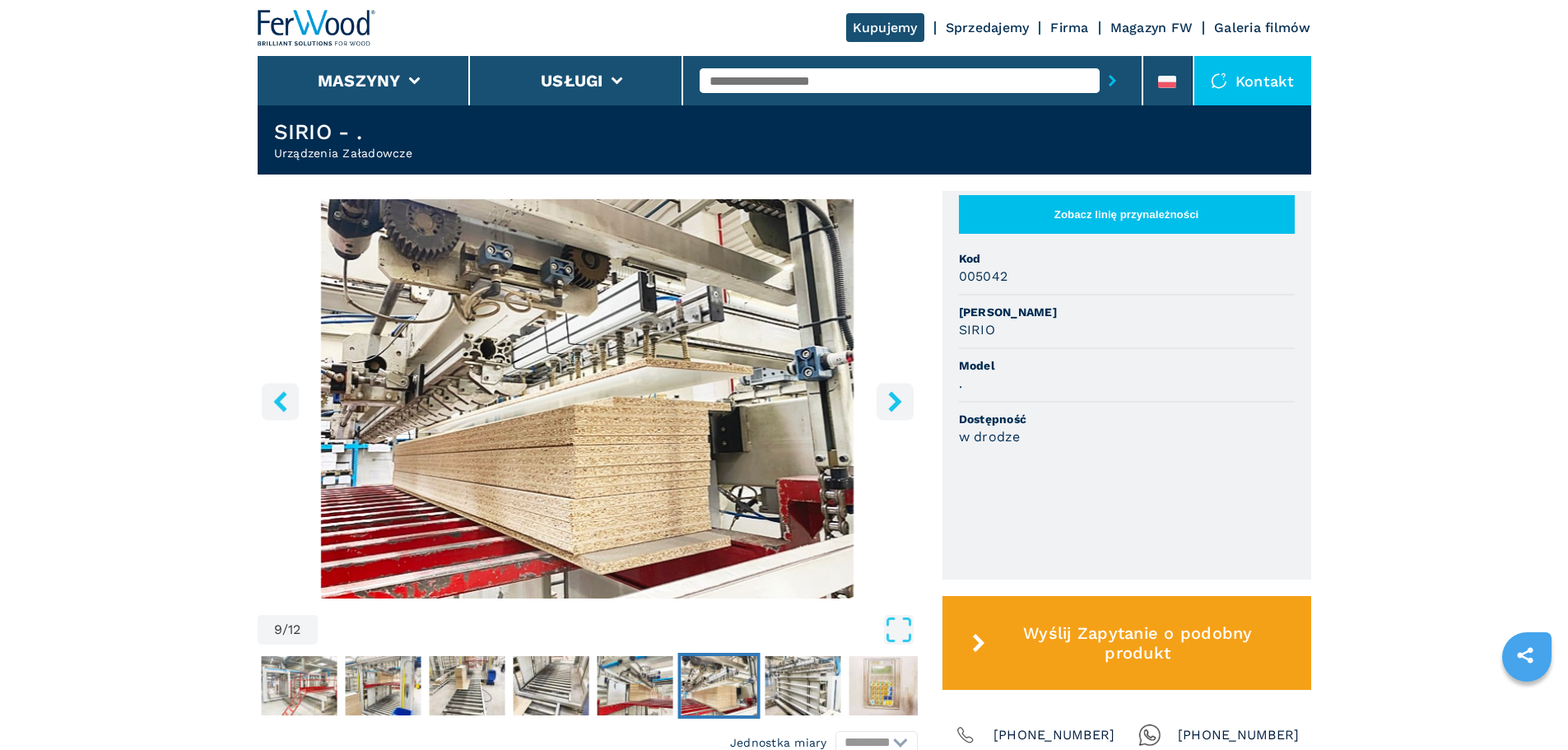
click at [896, 399] on icon "right-button" at bounding box center [894, 401] width 13 height 20
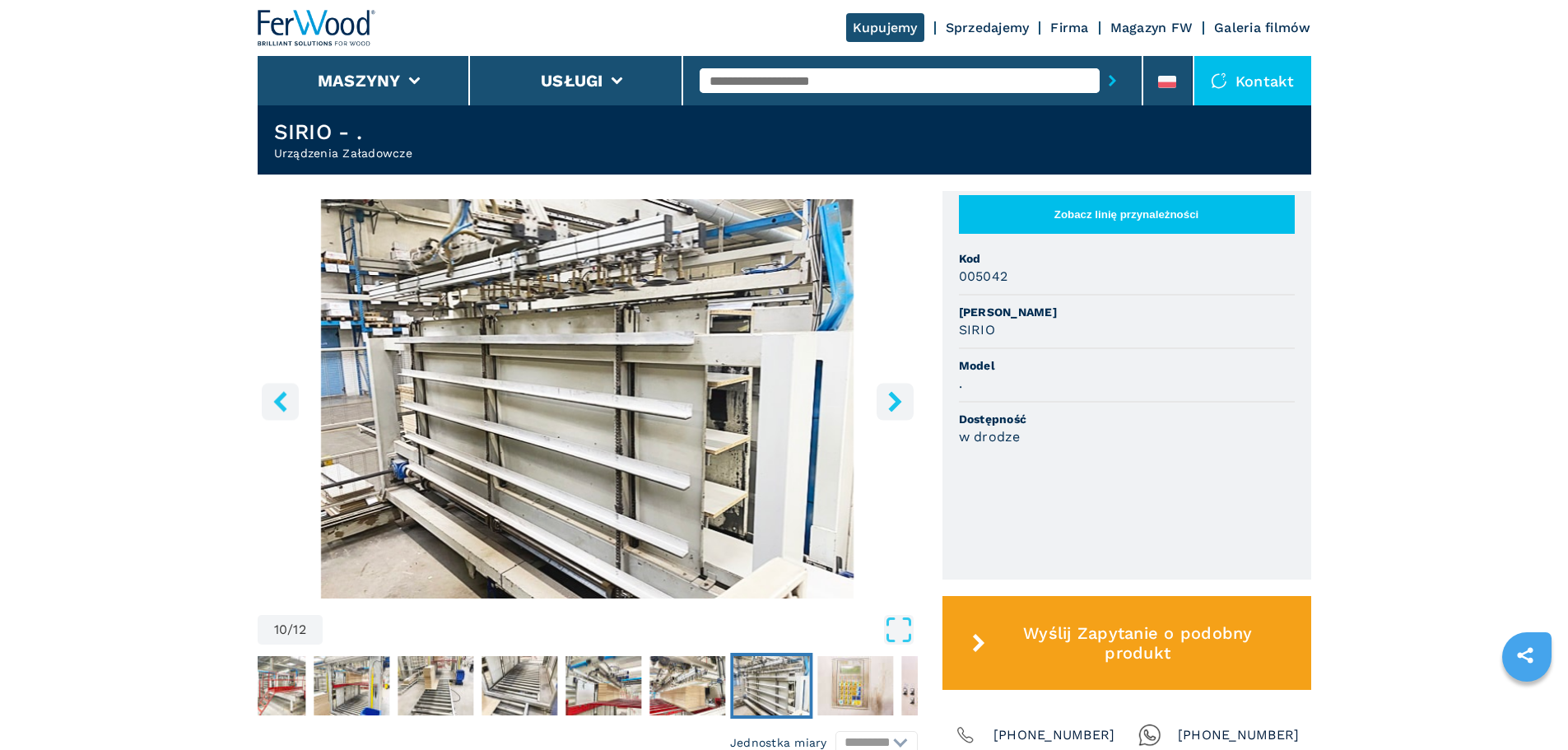
click at [896, 399] on icon "right-button" at bounding box center [894, 401] width 13 height 20
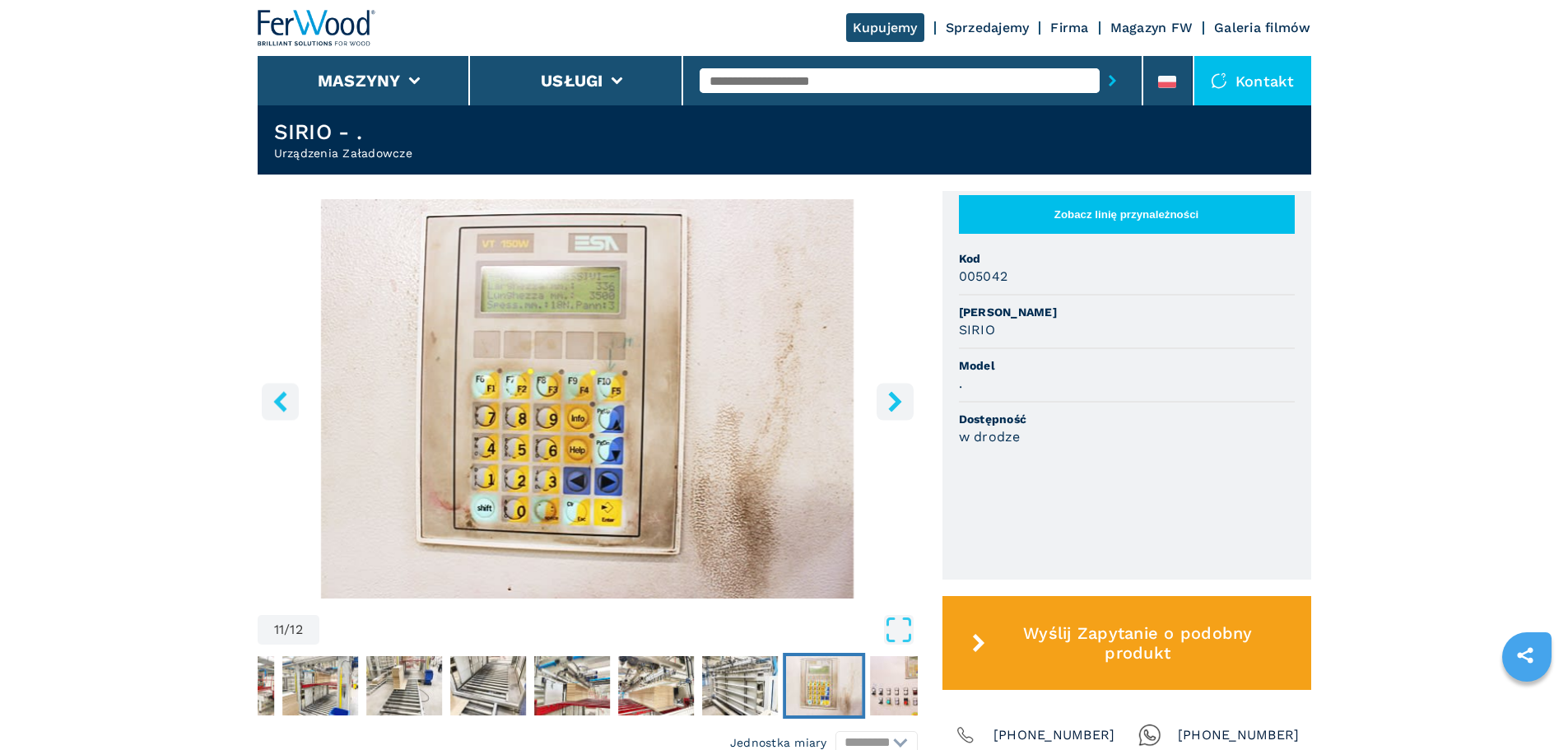
click at [896, 399] on icon "right-button" at bounding box center [894, 401] width 13 height 20
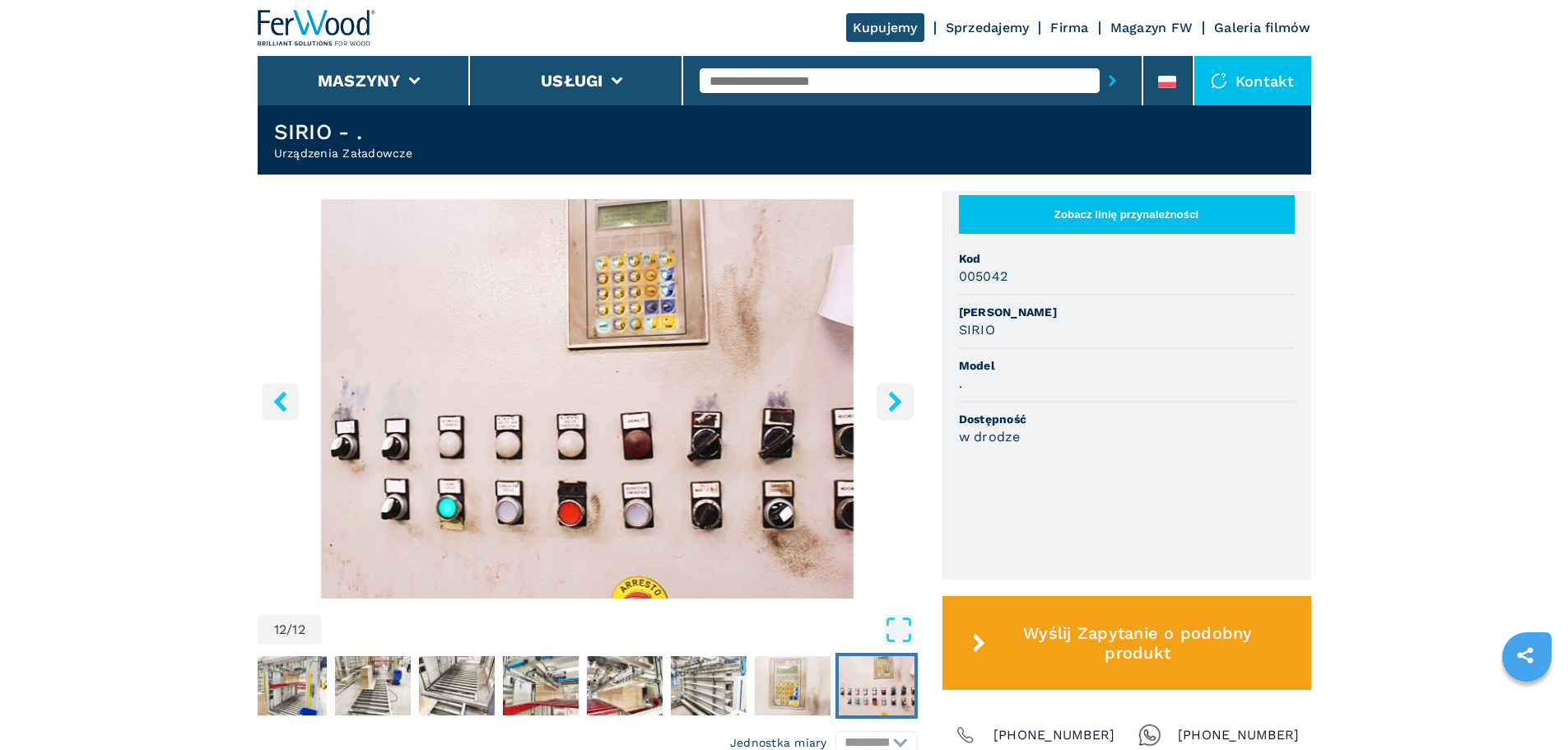
click at [896, 399] on icon "right-button" at bounding box center [894, 401] width 13 height 20
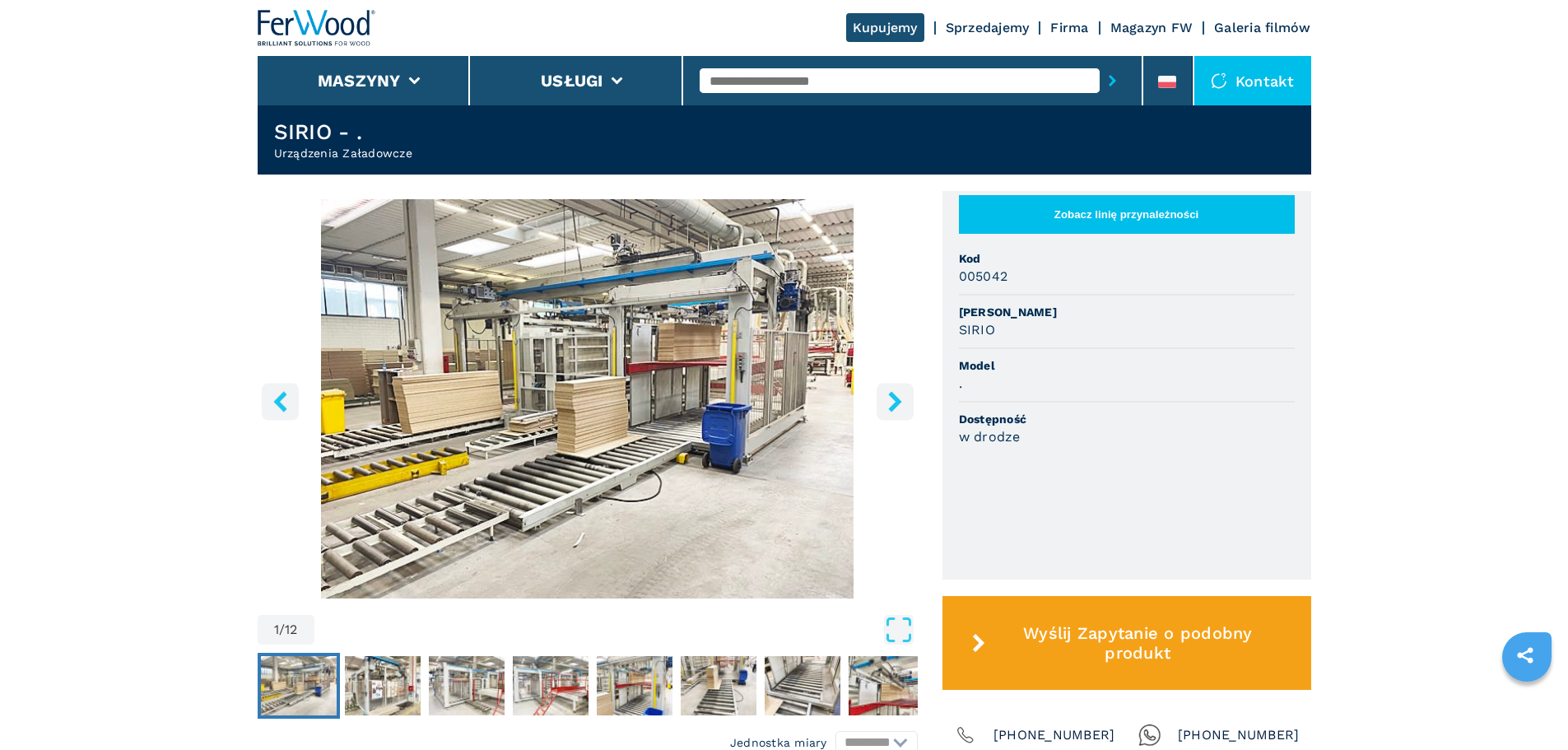
click at [896, 399] on icon "right-button" at bounding box center [894, 401] width 13 height 20
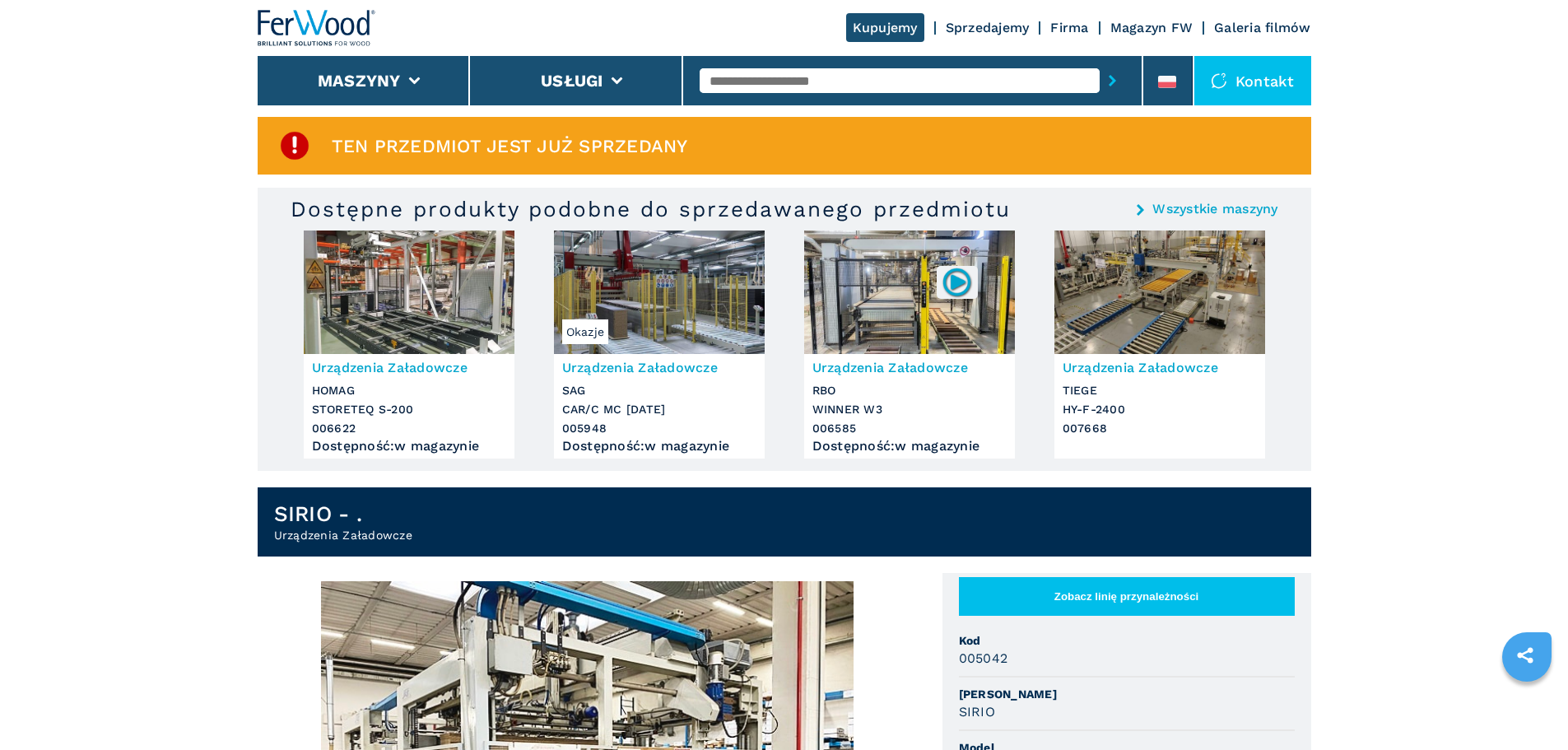
scroll to position [0, 0]
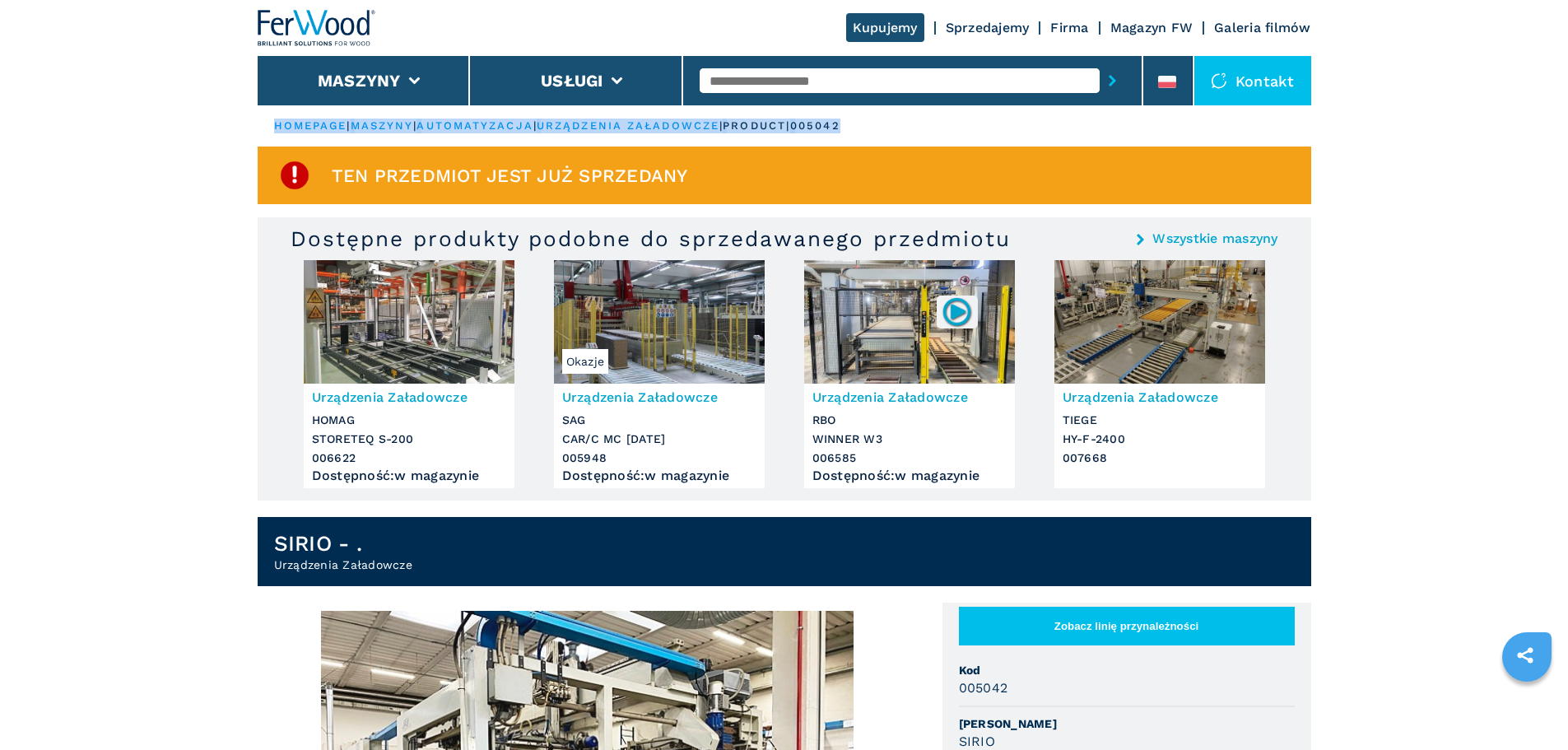
drag, startPoint x: 887, startPoint y: 129, endPoint x: 1336, endPoint y: 102, distance: 449.8
